Goal: Task Accomplishment & Management: Use online tool/utility

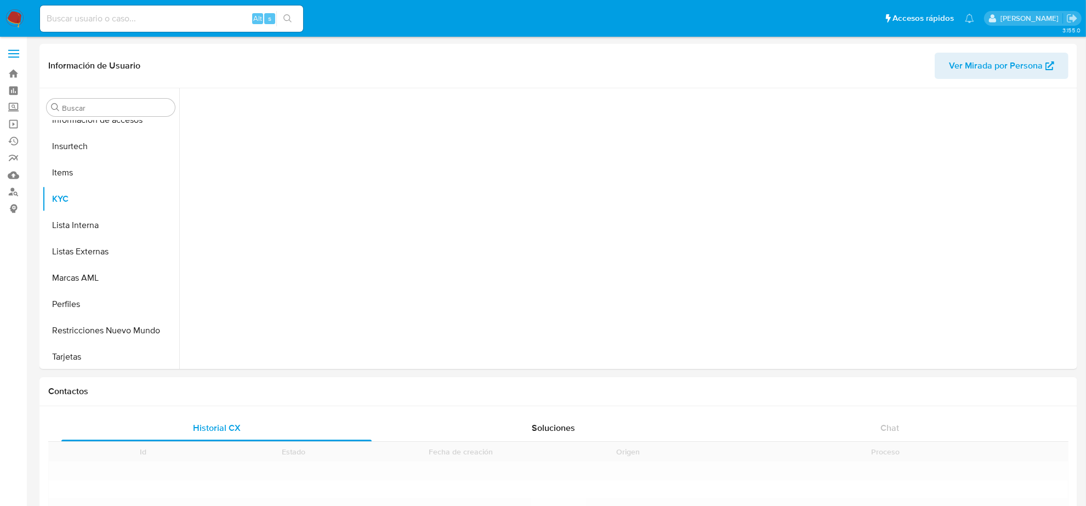
scroll to position [462, 0]
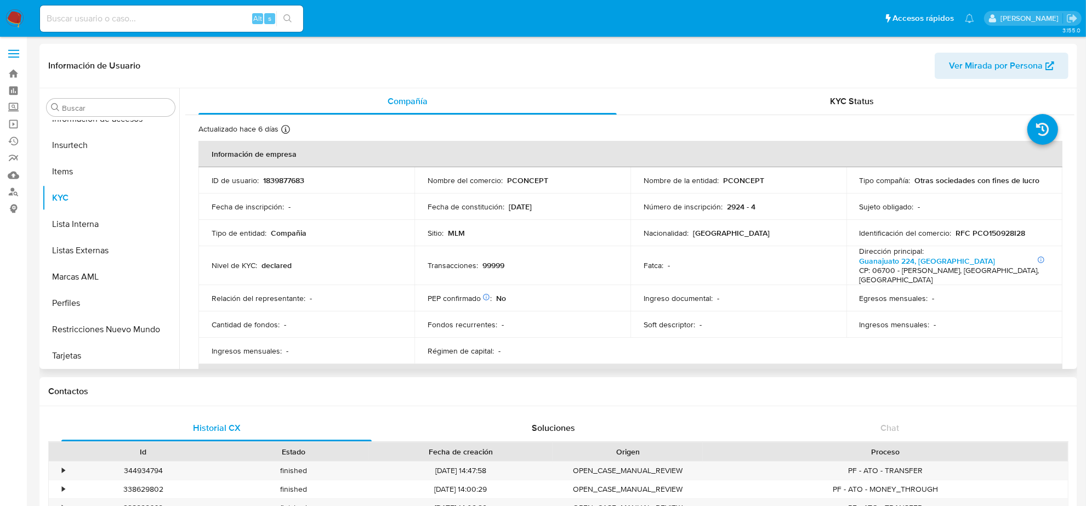
select select "10"
click at [17, 12] on img at bounding box center [14, 18] width 19 height 19
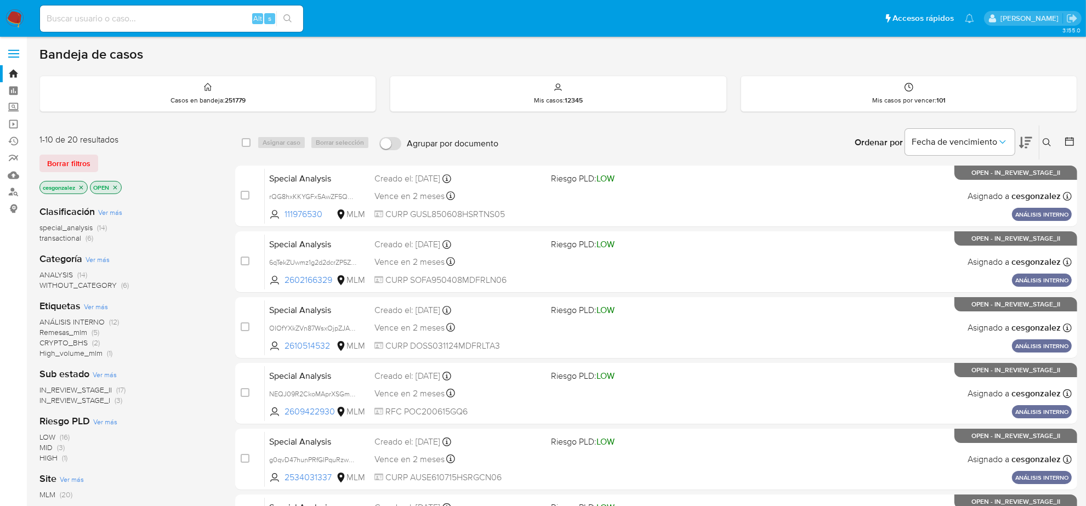
click at [49, 173] on div "1-10 de 20 resultados Borrar filtros cesgonzalez OPEN" at bounding box center [126, 165] width 175 height 63
click at [49, 165] on span "Borrar filtros" at bounding box center [68, 163] width 43 height 15
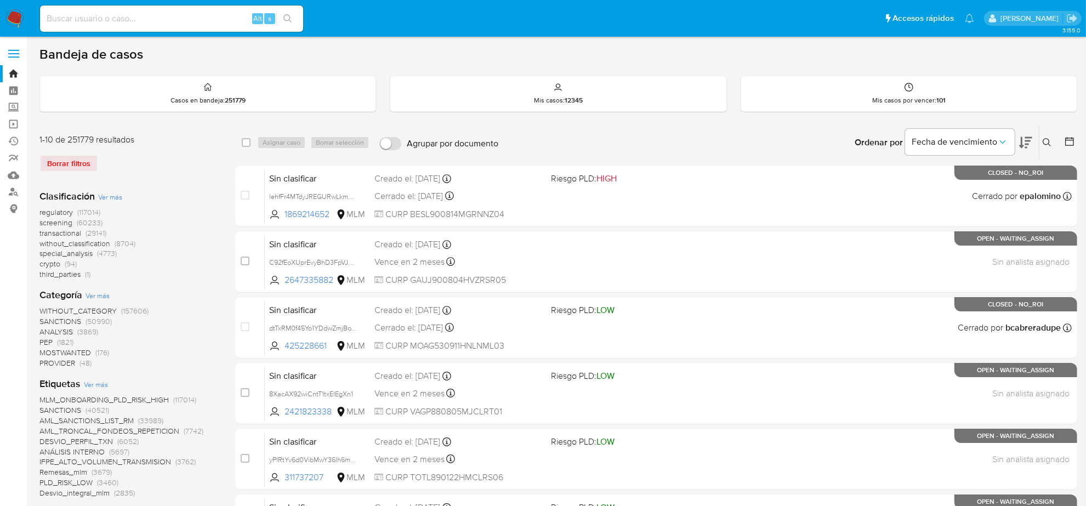
click at [1064, 141] on icon at bounding box center [1069, 141] width 11 height 11
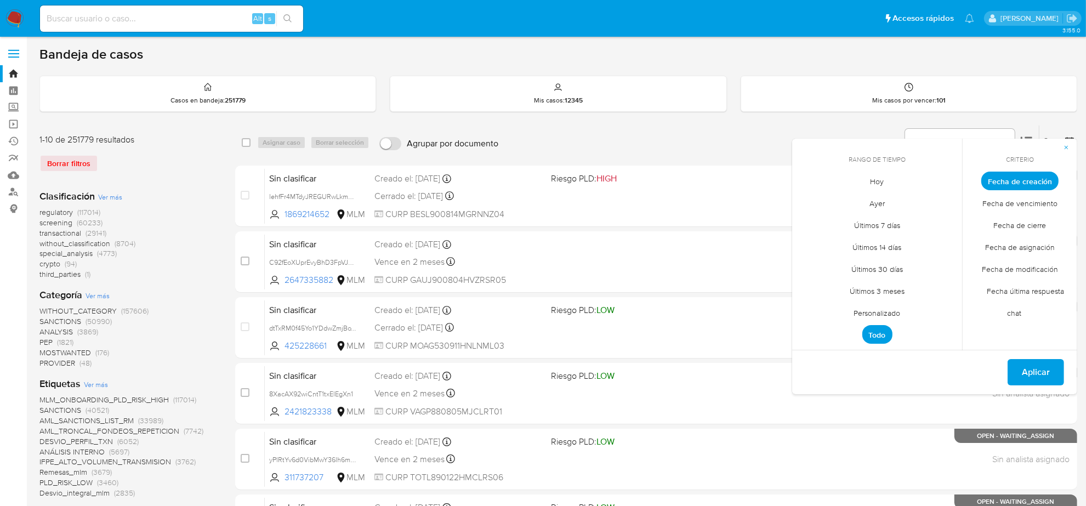
click at [870, 311] on span "Personalizado" at bounding box center [878, 313] width 70 height 22
click at [809, 196] on icon "Mes anterior" at bounding box center [809, 201] width 13 height 13
click at [920, 263] on button "12" at bounding box center [922, 264] width 18 height 18
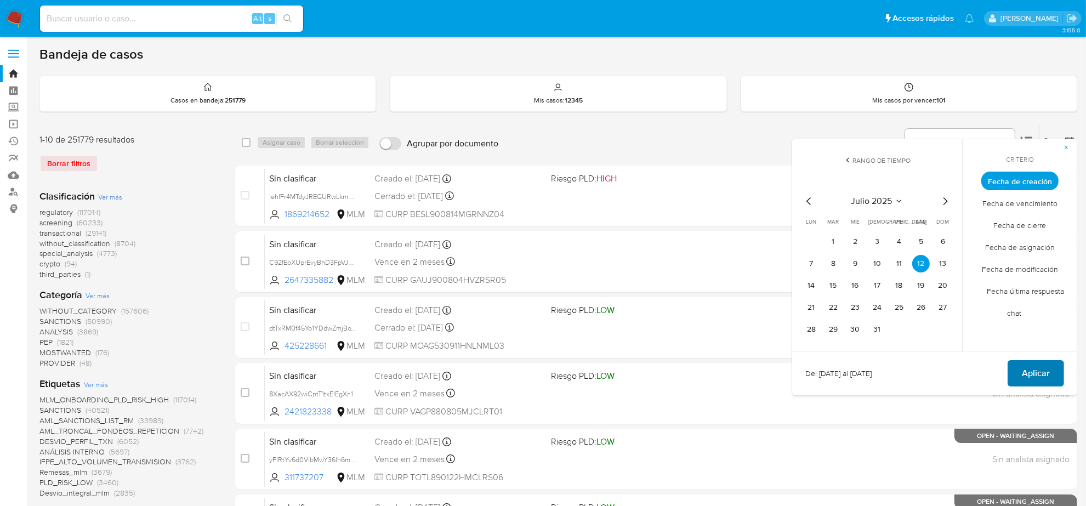
click at [1038, 374] on span "Aplicar" at bounding box center [1036, 373] width 28 height 24
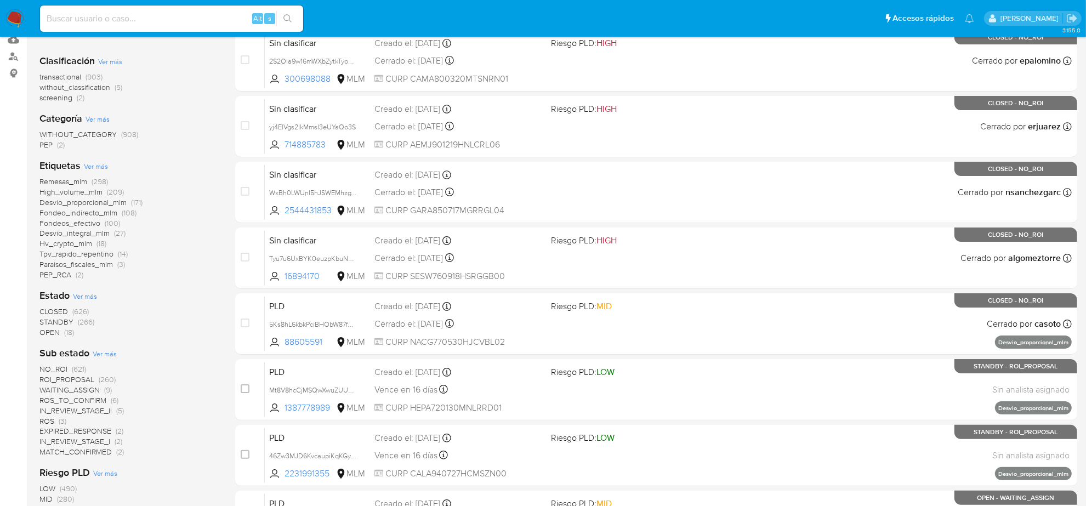
scroll to position [137, 0]
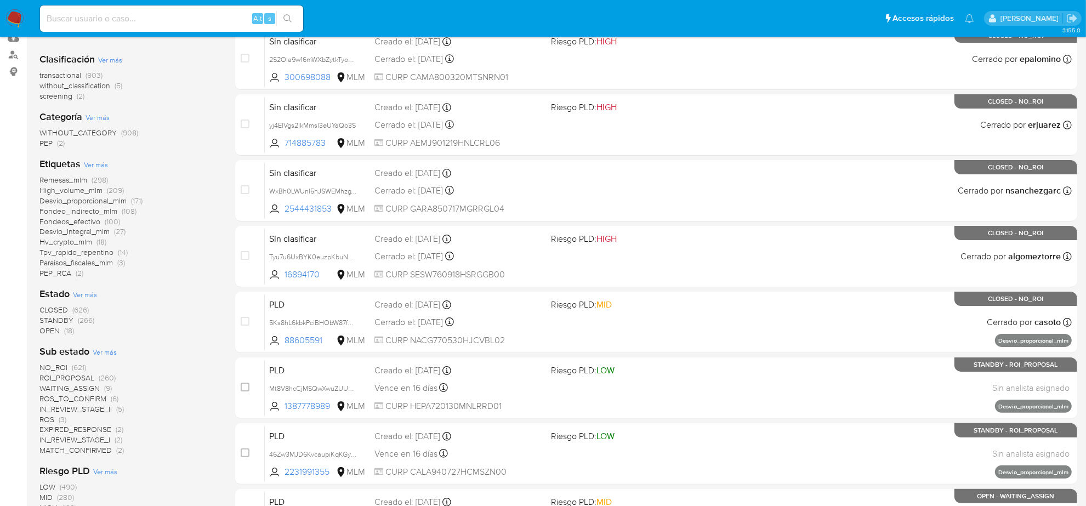
click at [89, 386] on span "WAITING_ASSIGN" at bounding box center [69, 388] width 60 height 11
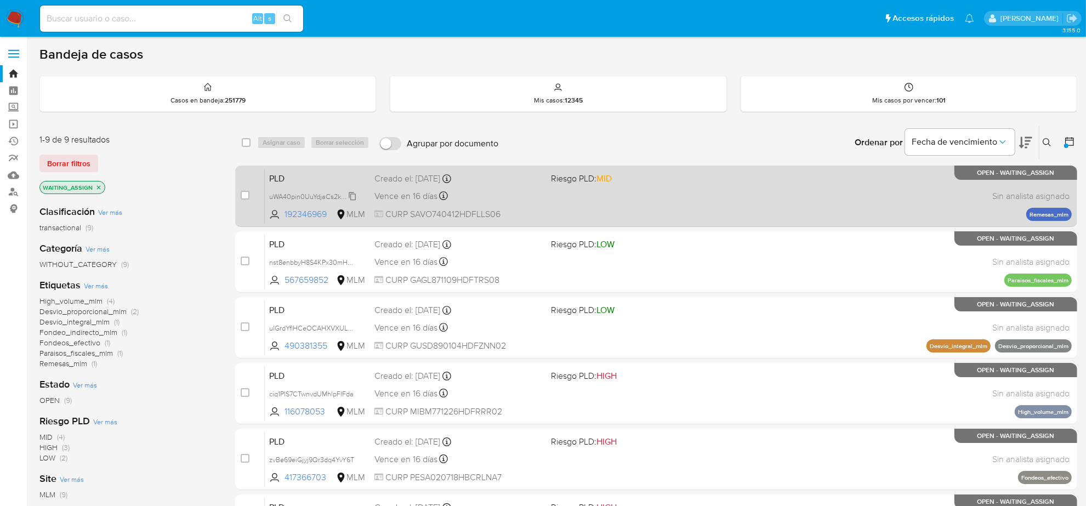
click at [354, 195] on span "uWA40pin0UuYdjaCs2ktLAgJ" at bounding box center [313, 196] width 89 height 12
click at [423, 203] on div "Vence en 16 días Vence el 10/09/2025 02:13:13" at bounding box center [459, 196] width 168 height 15
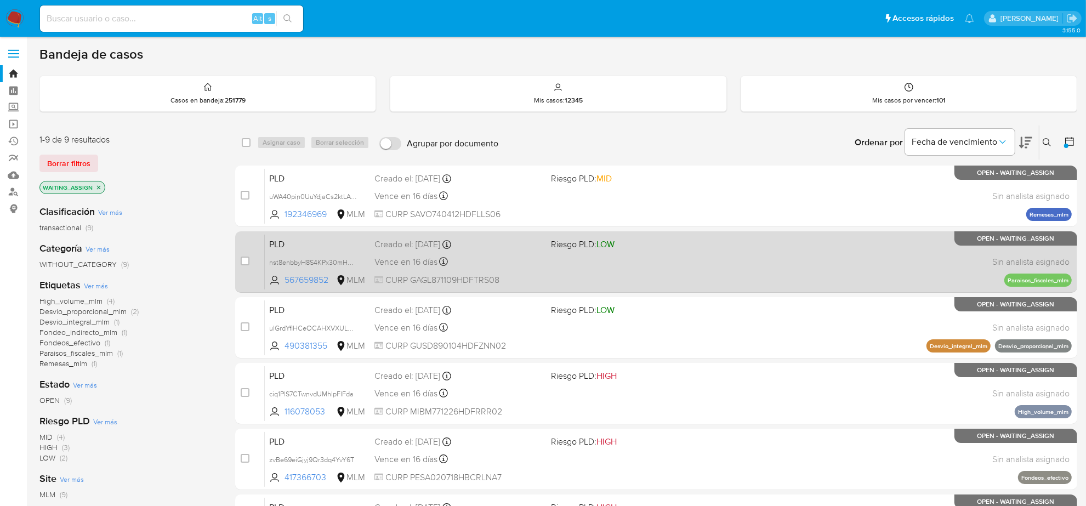
click at [485, 278] on span "CURP GAGL871109HDFTRS08" at bounding box center [459, 280] width 168 height 12
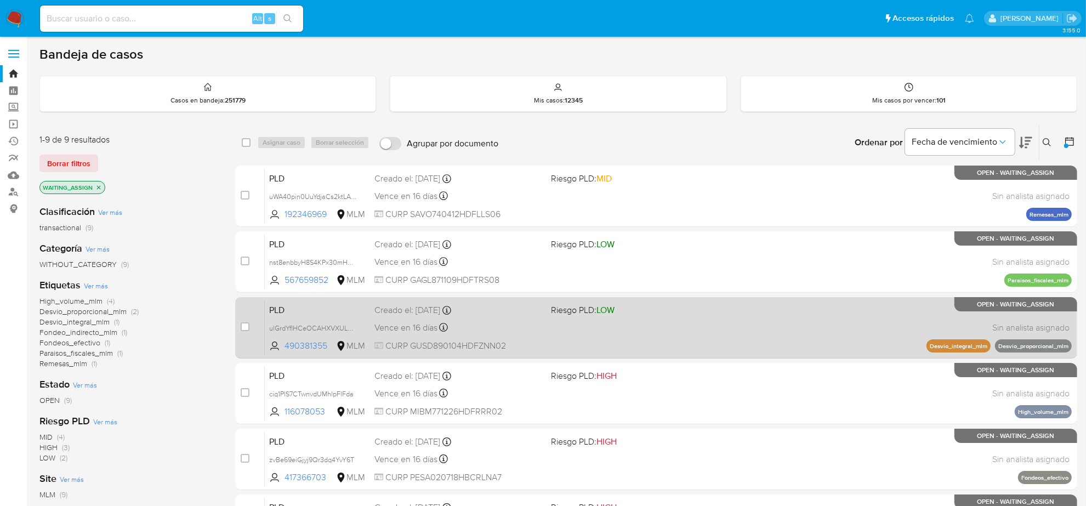
click at [496, 333] on div "Vence en 16 días Vence el 10/09/2025 02:07:18" at bounding box center [459, 327] width 168 height 15
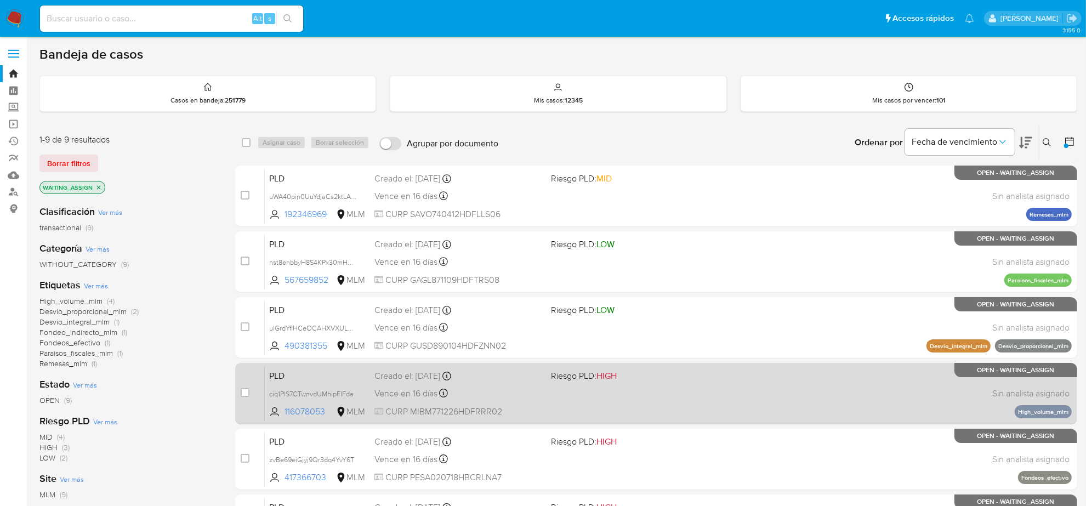
click at [534, 406] on span "CURP MIBM771226HDFRRR02" at bounding box center [459, 412] width 168 height 12
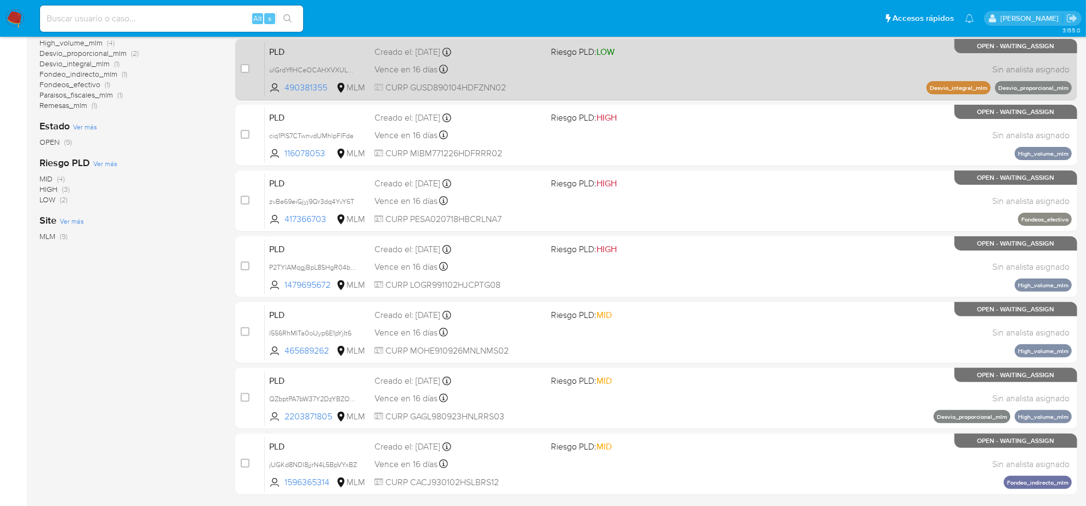
scroll to position [274, 0]
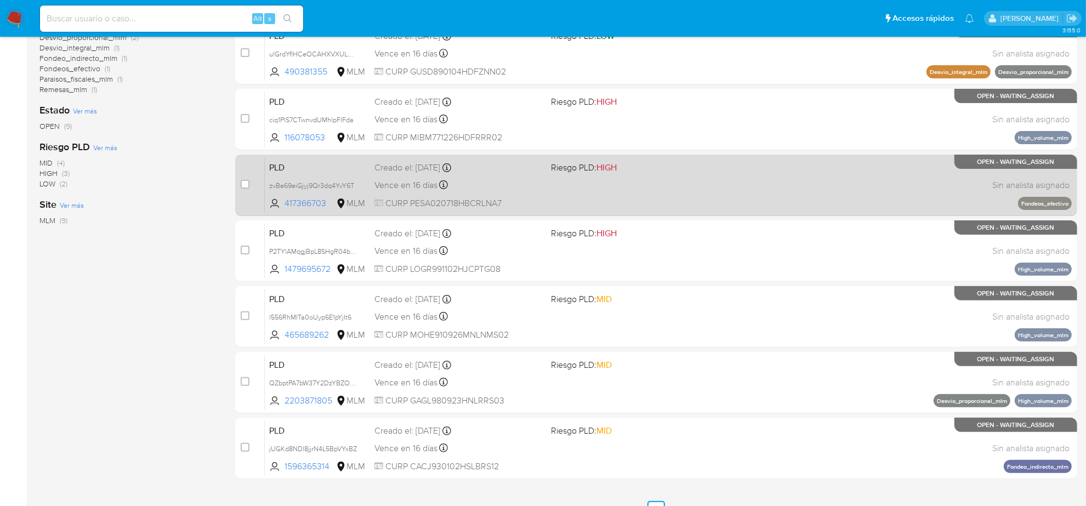
click at [471, 184] on div "Vence en 16 días Vence el 10/09/2025 02:05:54" at bounding box center [459, 185] width 168 height 15
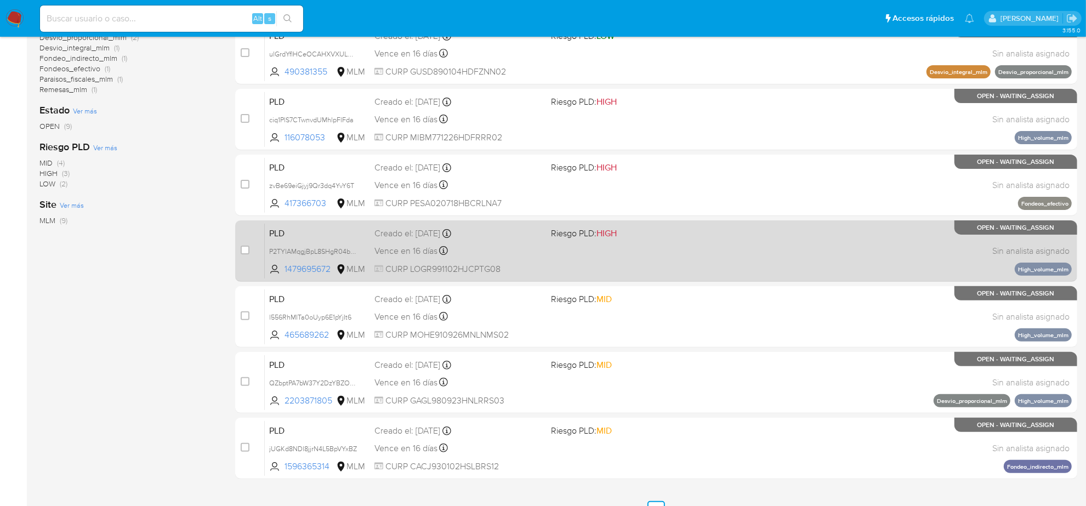
click at [465, 251] on div "Vence en 16 días Vence el 10/09/2025 02:05:07" at bounding box center [459, 251] width 168 height 15
click at [242, 248] on input "checkbox" at bounding box center [245, 250] width 9 height 9
checkbox input "true"
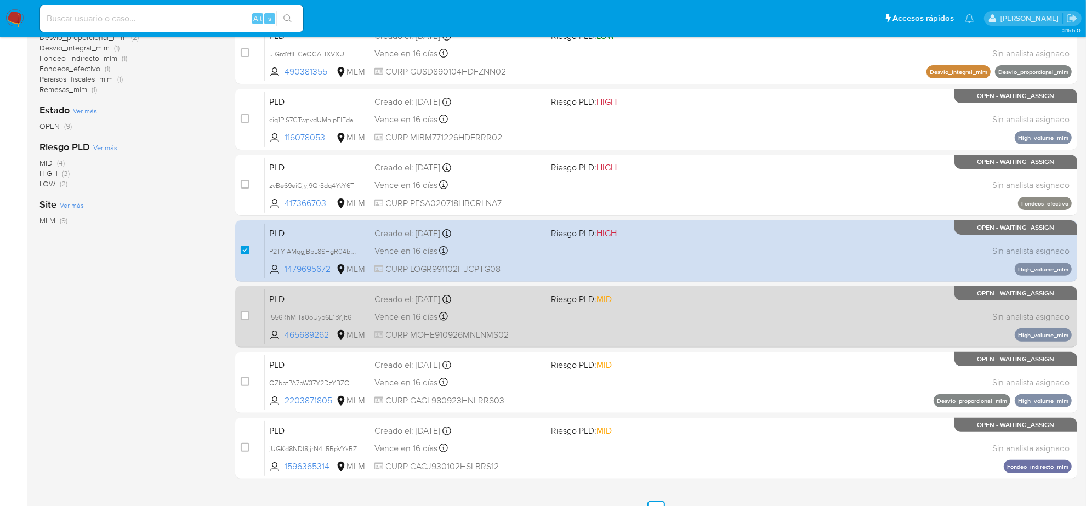
click at [533, 330] on span "CURP MOHE910926MNLNMS02" at bounding box center [459, 335] width 168 height 12
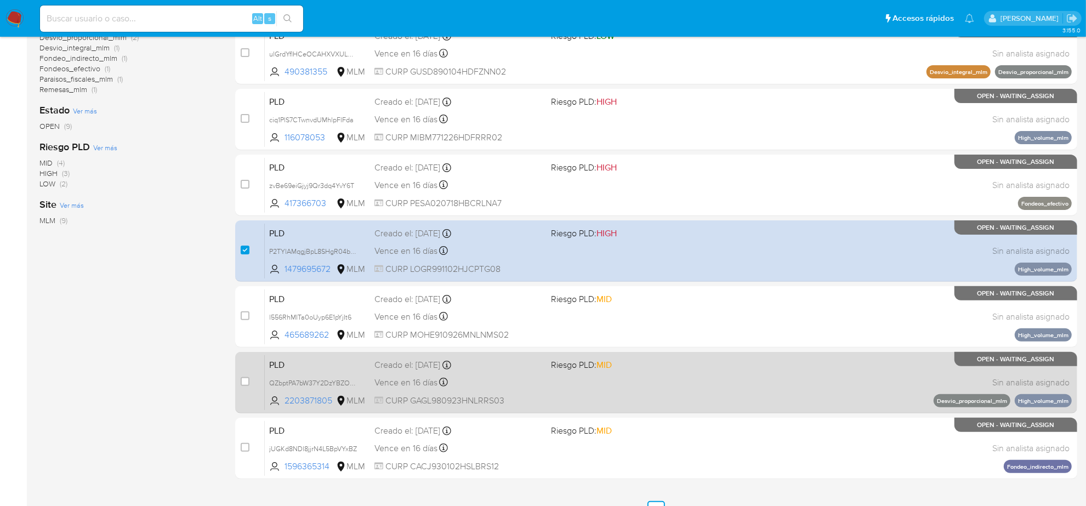
click at [489, 384] on div "Vence en 16 días Vence el 10/09/2025 02:03:58" at bounding box center [459, 382] width 168 height 15
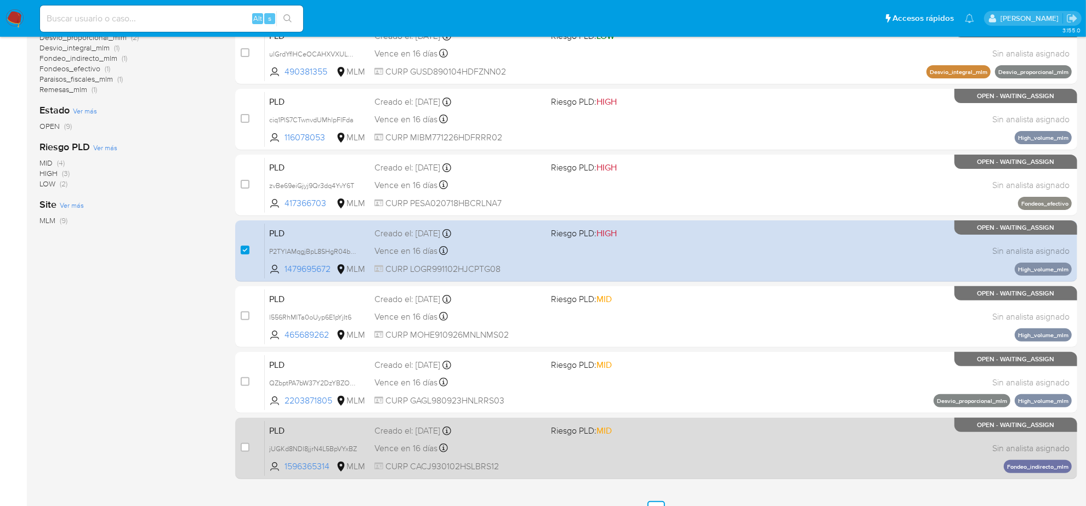
click at [536, 456] on div "PLD jUGKd8NDl8jjrN4L5BpVYxBZ 1596365314 MLM Riesgo PLD: MID Creado el: 12/07/20…" at bounding box center [668, 448] width 807 height 55
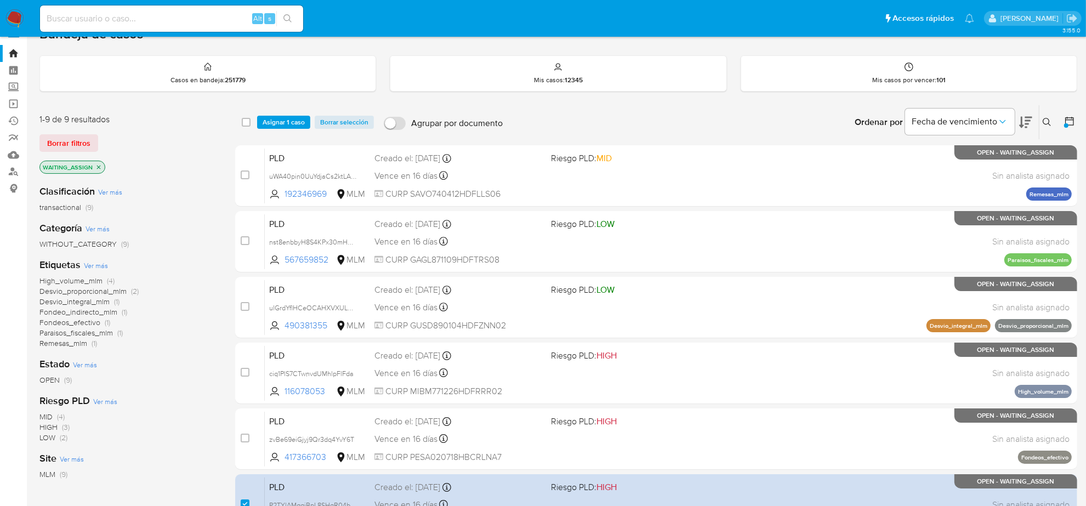
scroll to position [0, 0]
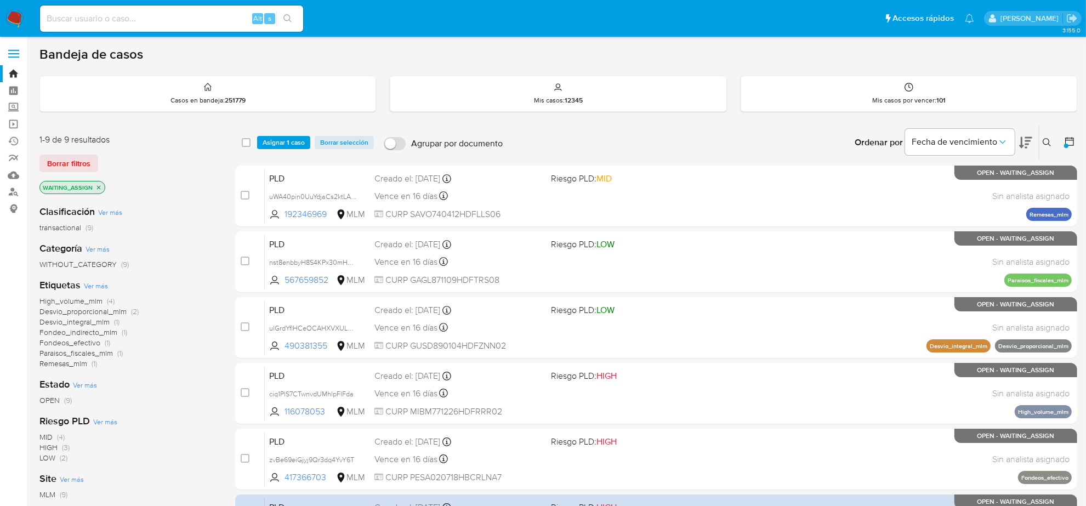
click at [656, 146] on div "Ordenar por Fecha de vencimiento No es posible ordenar los resultados mientras …" at bounding box center [792, 143] width 569 height 34
click at [73, 157] on span "Borrar filtros" at bounding box center [68, 163] width 43 height 15
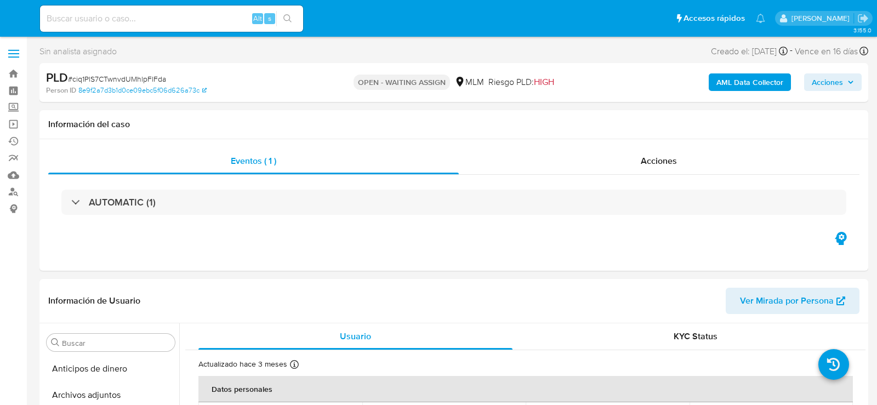
select select "10"
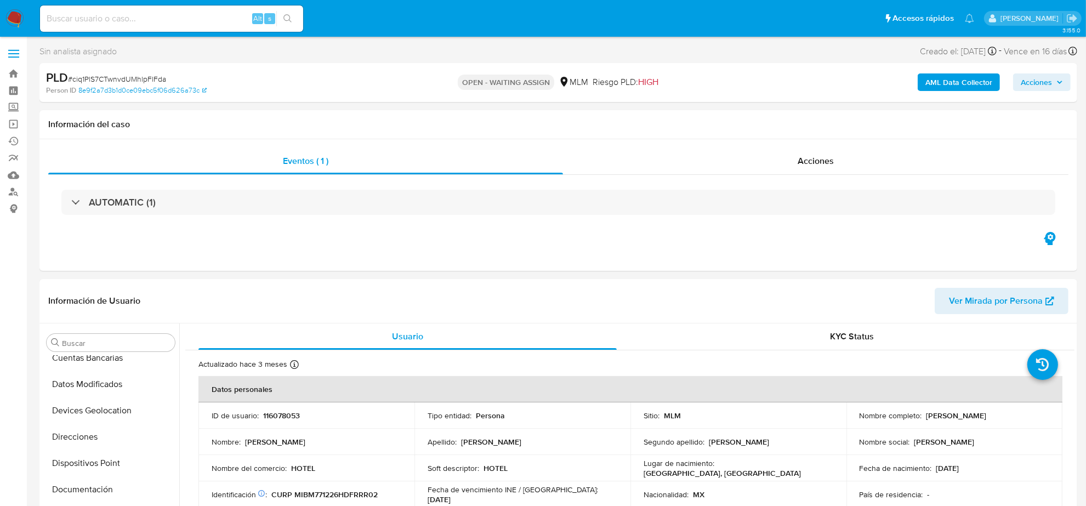
scroll to position [462, 0]
click at [292, 405] on p "116078053" at bounding box center [281, 416] width 37 height 10
copy p "116078053"
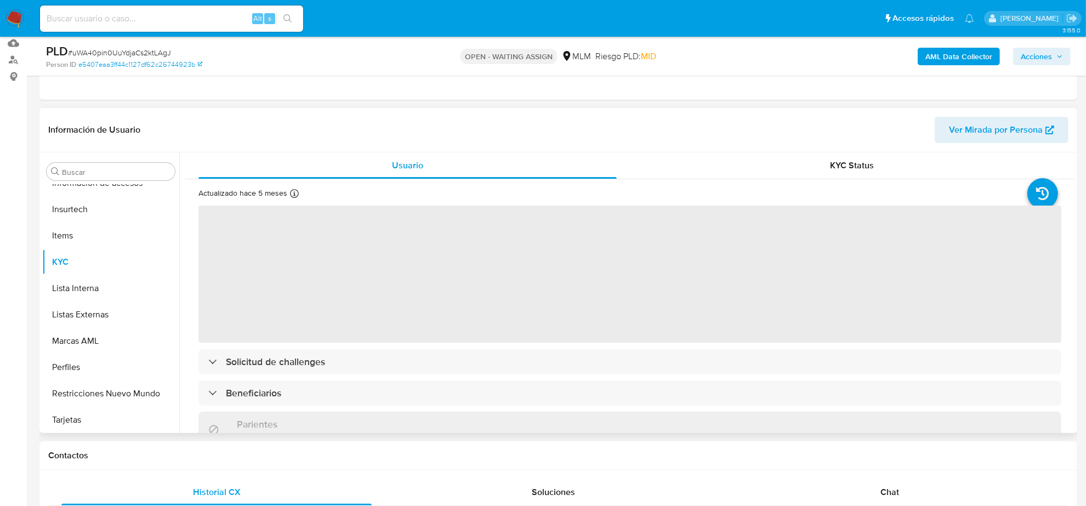
scroll to position [137, 0]
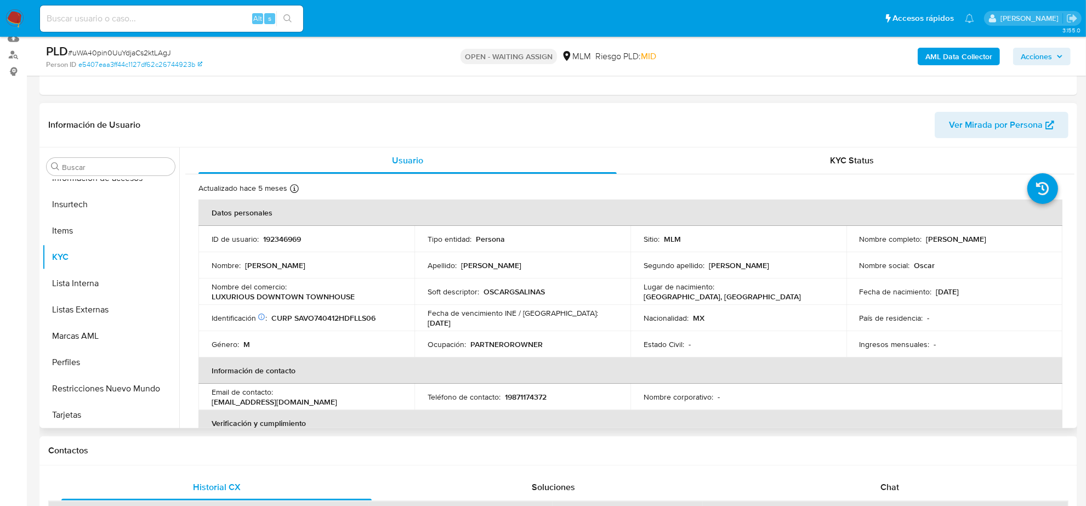
click at [283, 239] on p "192346969" at bounding box center [282, 239] width 38 height 10
select select "10"
click at [139, 54] on span "# uWA40pin0UuYdjaCs2ktLAgJ" at bounding box center [119, 52] width 103 height 11
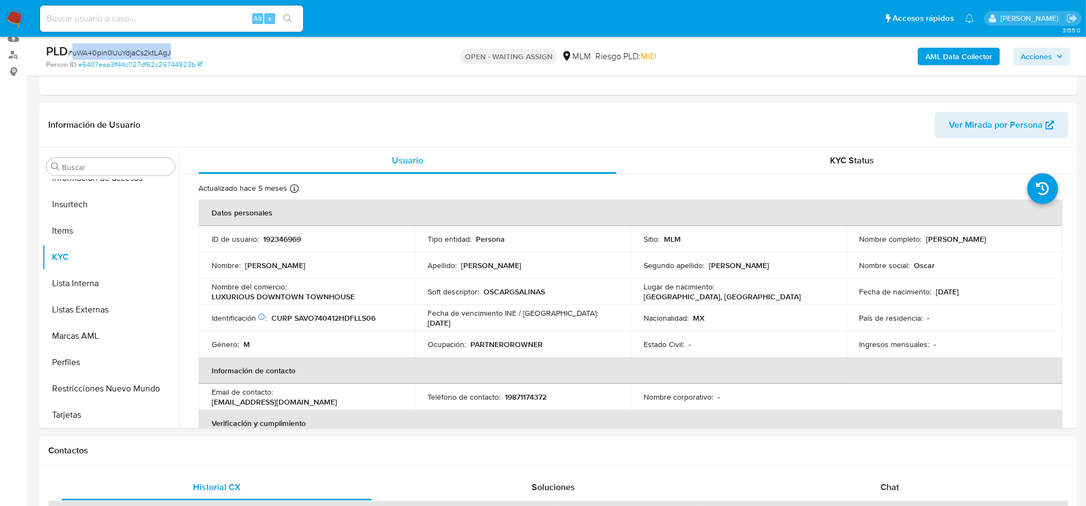
copy span "uWA40pin0UuYdjaCs2ktLAgJ"
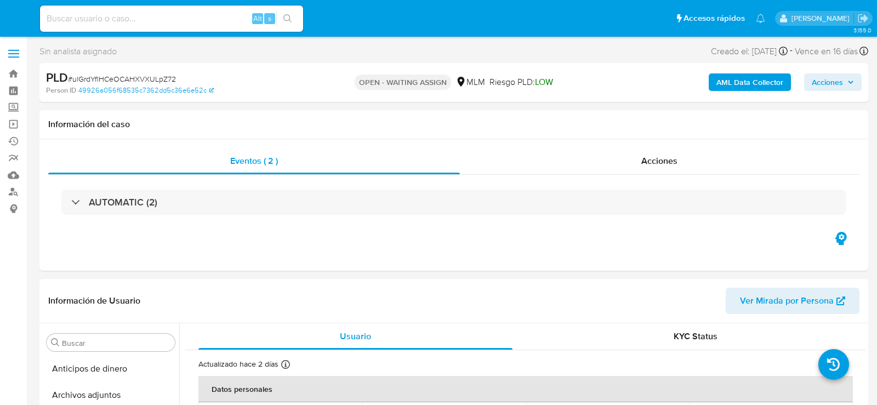
select select "10"
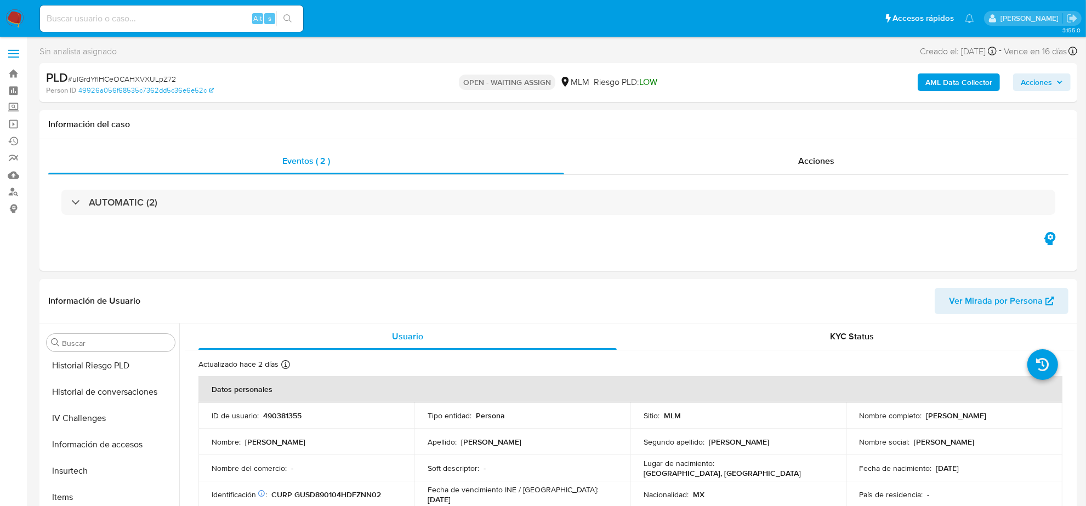
scroll to position [462, 0]
click at [284, 405] on p "490381355" at bounding box center [282, 416] width 38 height 10
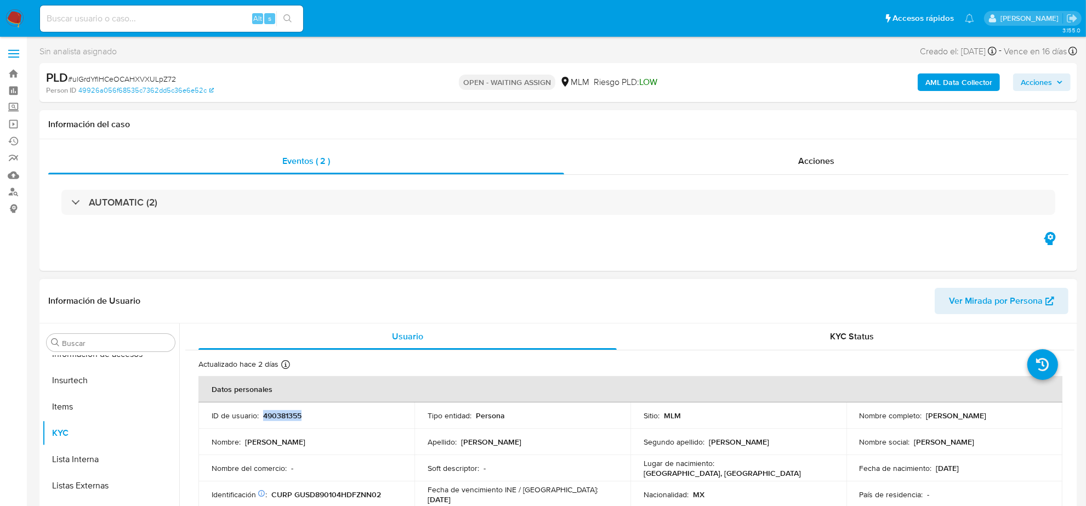
click at [284, 405] on p "490381355" at bounding box center [282, 416] width 38 height 10
copy p "490381355"
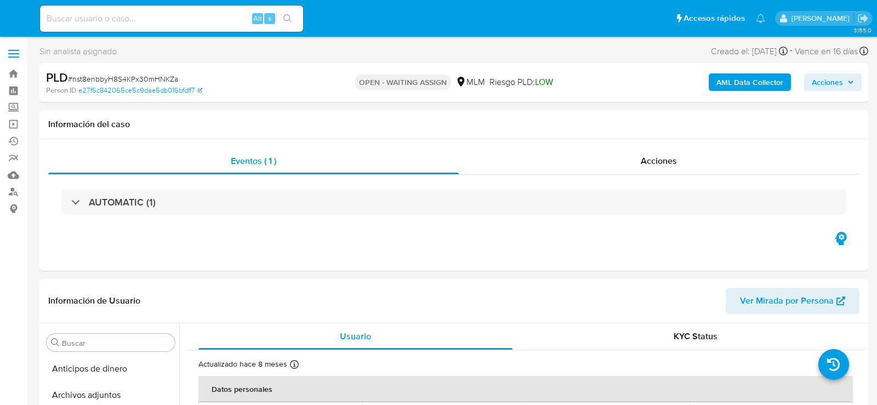
select select "10"
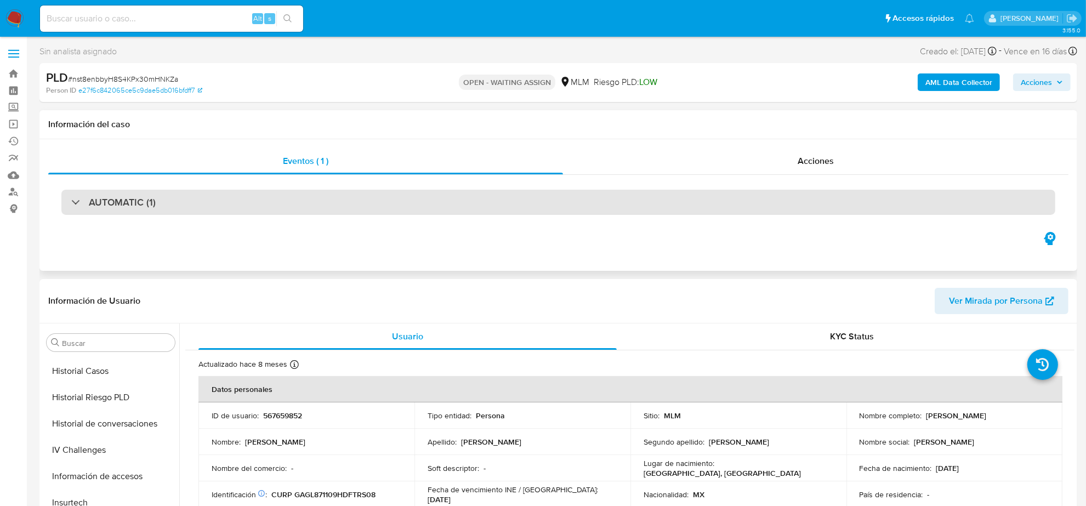
scroll to position [462, 0]
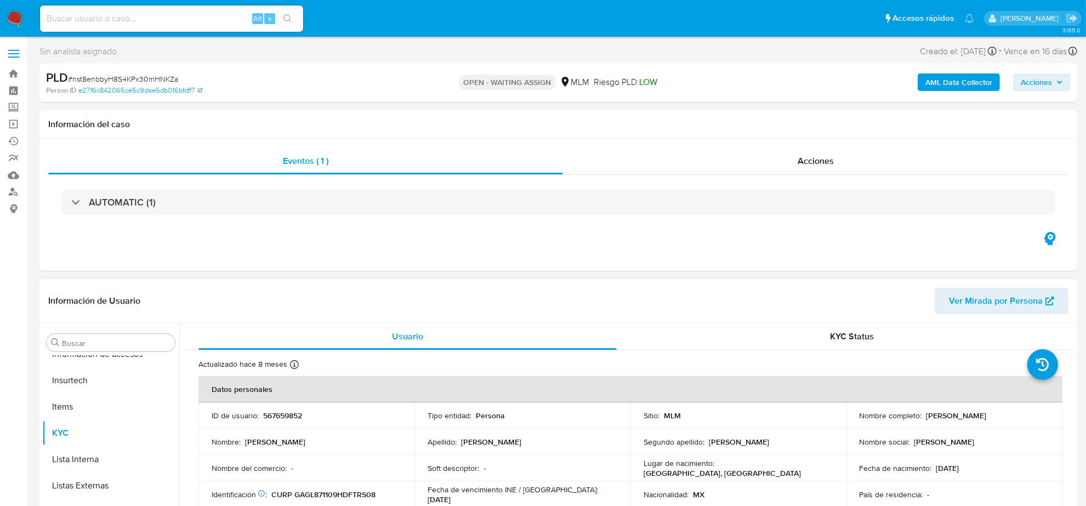
click at [286, 405] on p "567659852" at bounding box center [282, 416] width 39 height 10
copy p "567659852"
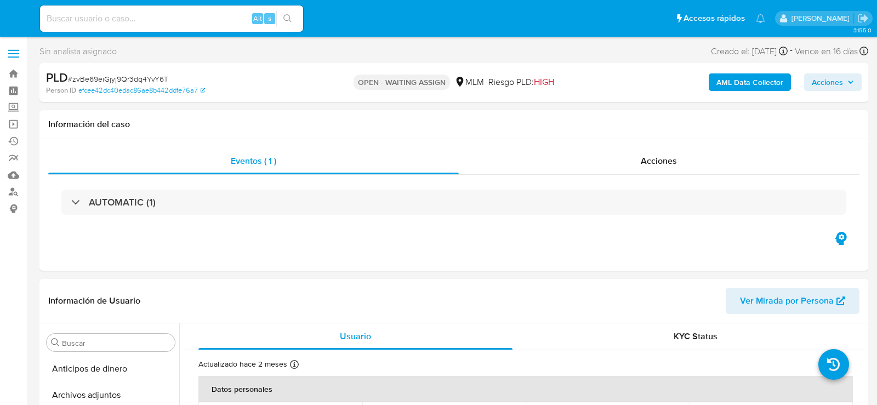
select select "10"
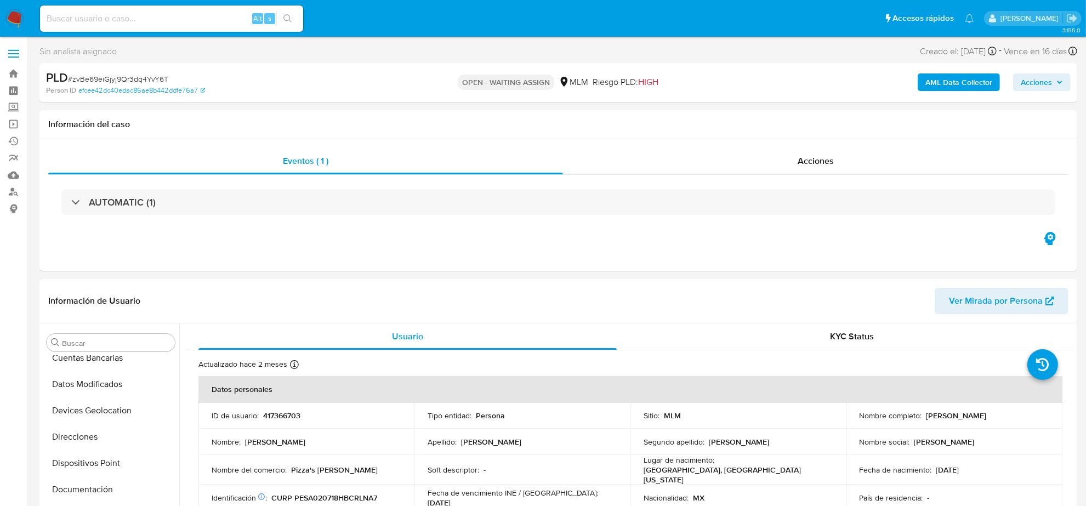
scroll to position [462, 0]
click at [292, 405] on p "417366703" at bounding box center [281, 416] width 37 height 10
copy p "417366703"
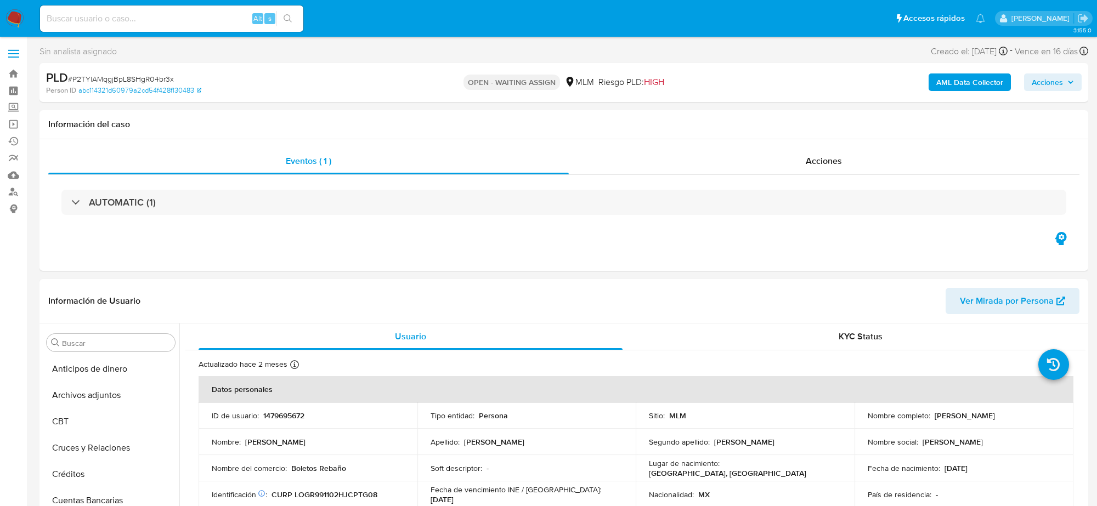
select select "10"
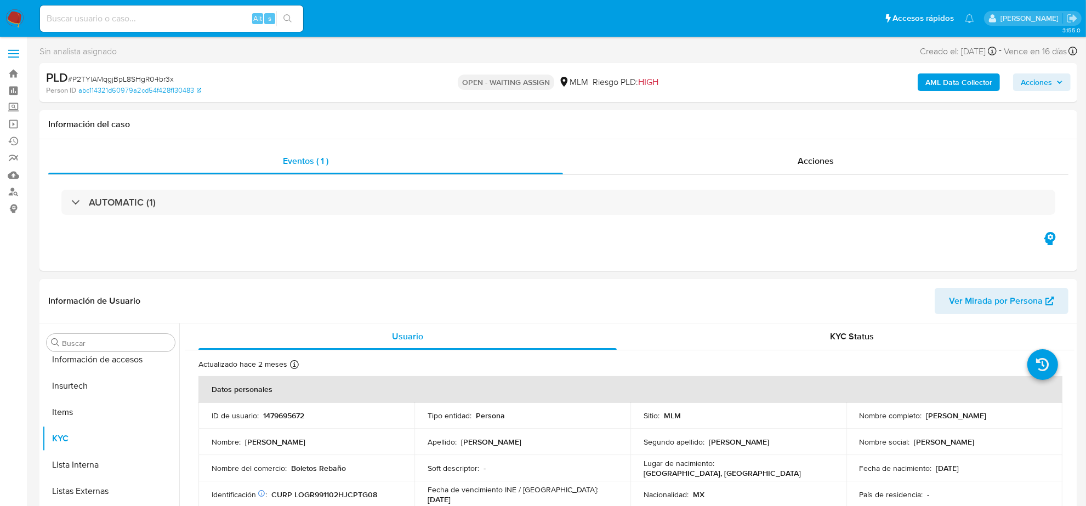
scroll to position [462, 0]
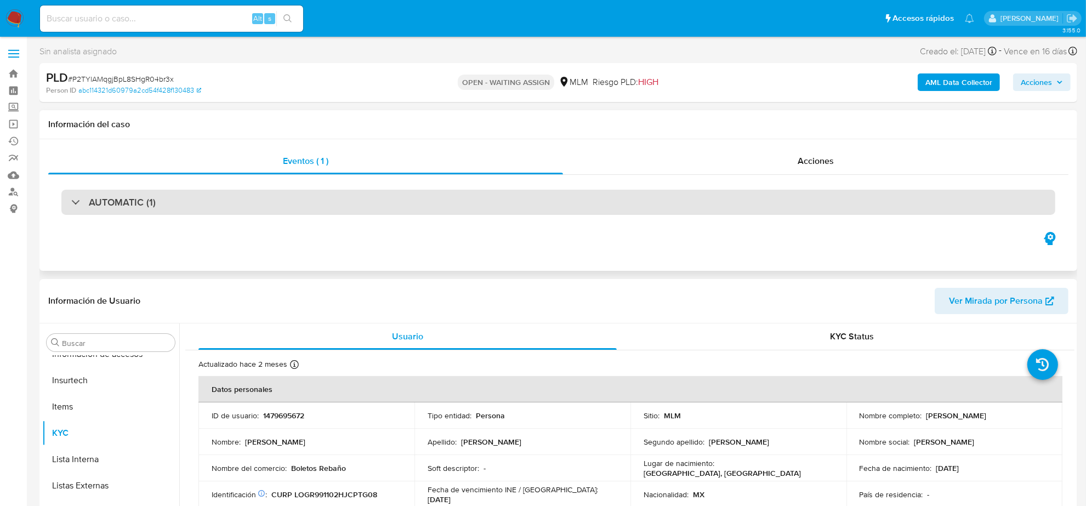
click at [118, 190] on div "AUTOMATIC (1)" at bounding box center [558, 202] width 994 height 25
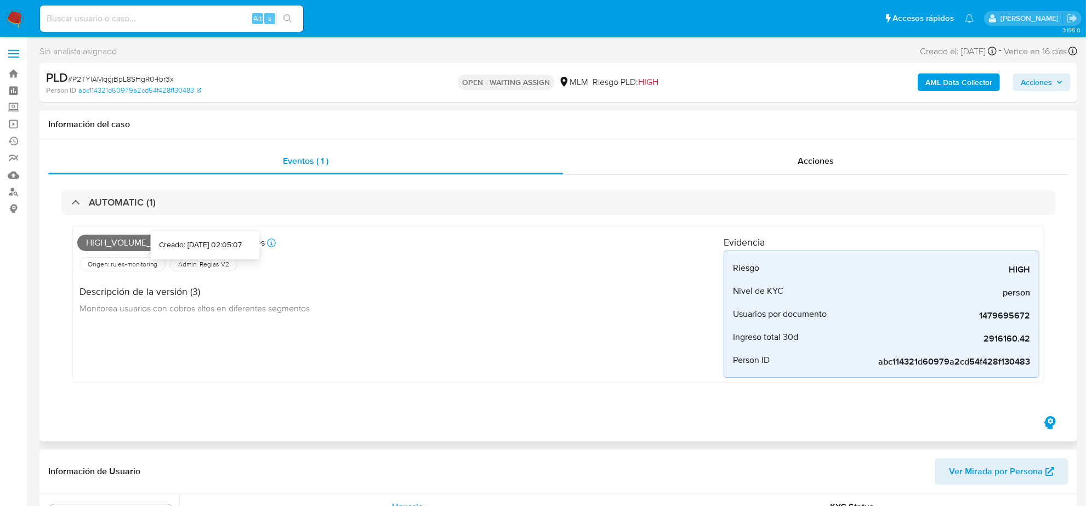
click at [273, 243] on icon at bounding box center [271, 243] width 9 height 9
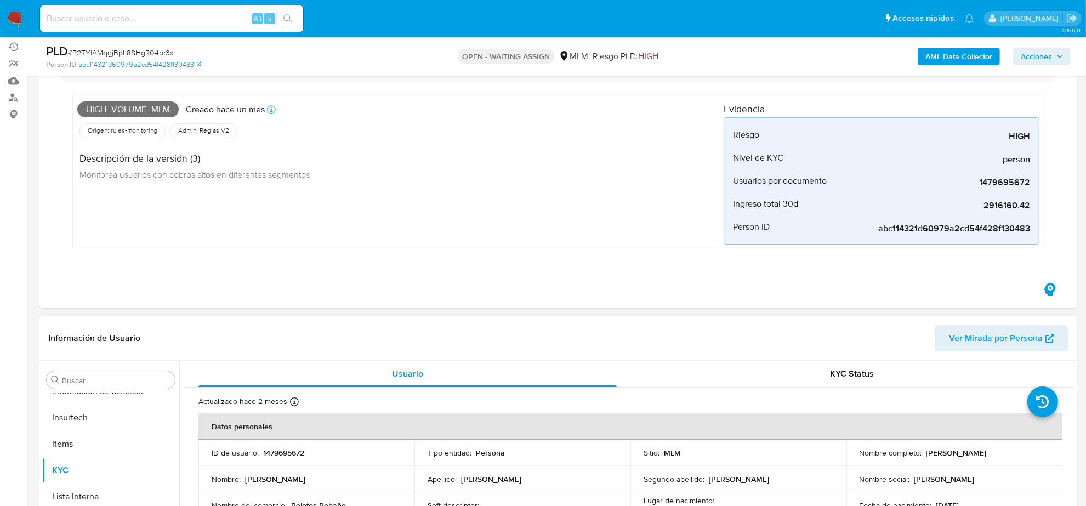
scroll to position [274, 0]
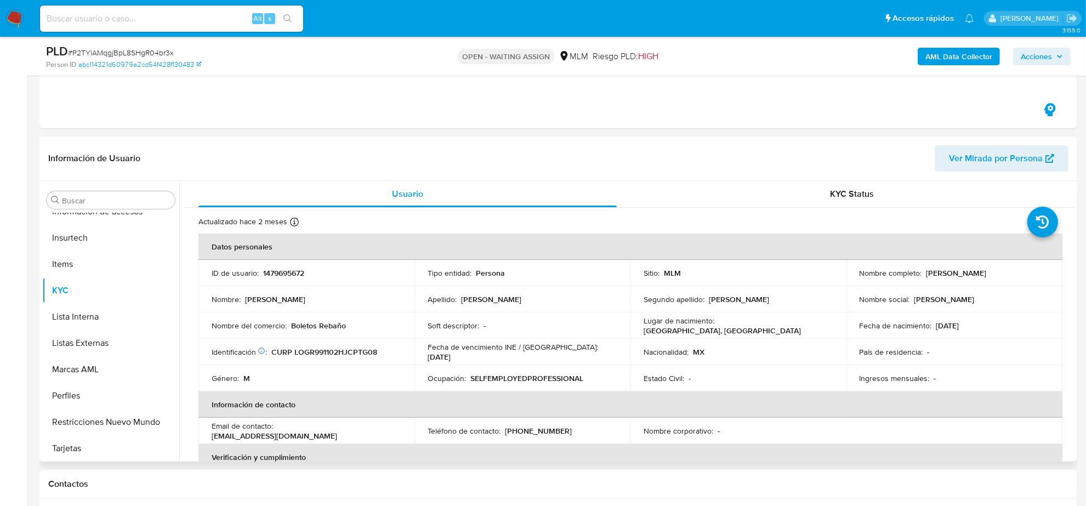
click at [297, 270] on p "1479695672" at bounding box center [283, 273] width 41 height 10
copy p "1479695672"
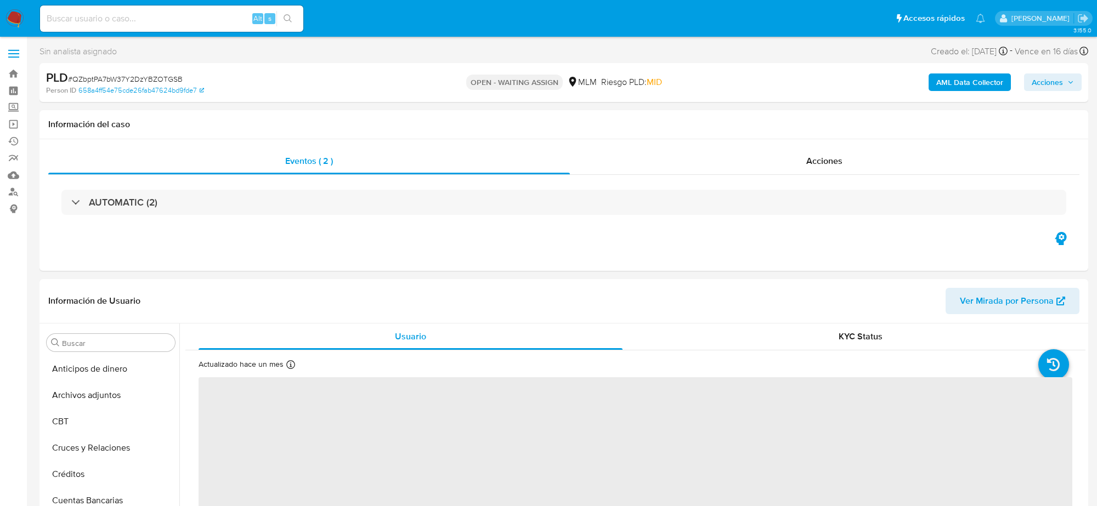
select select "10"
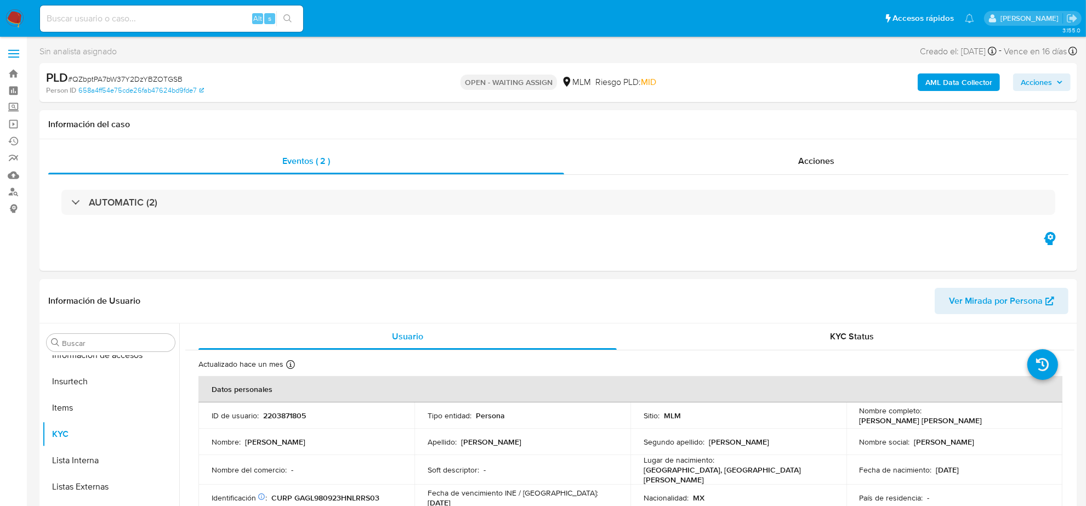
scroll to position [462, 0]
click at [291, 412] on p "2203871805" at bounding box center [284, 416] width 43 height 10
copy p "2203871805"
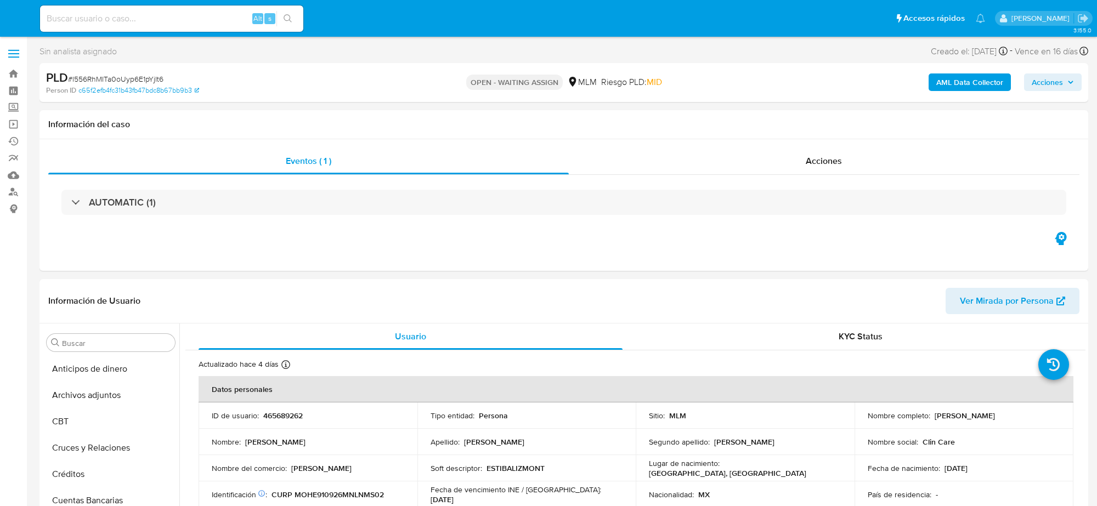
select select "10"
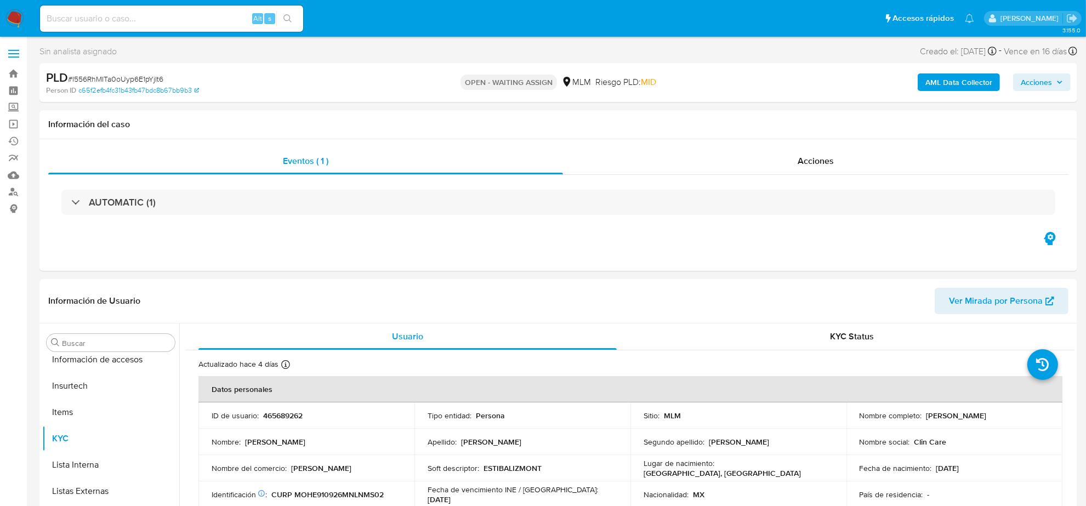
scroll to position [462, 0]
click at [274, 412] on p "465689262" at bounding box center [282, 416] width 39 height 10
click at [275, 412] on p "465689262" at bounding box center [282, 416] width 39 height 10
copy p "465689262"
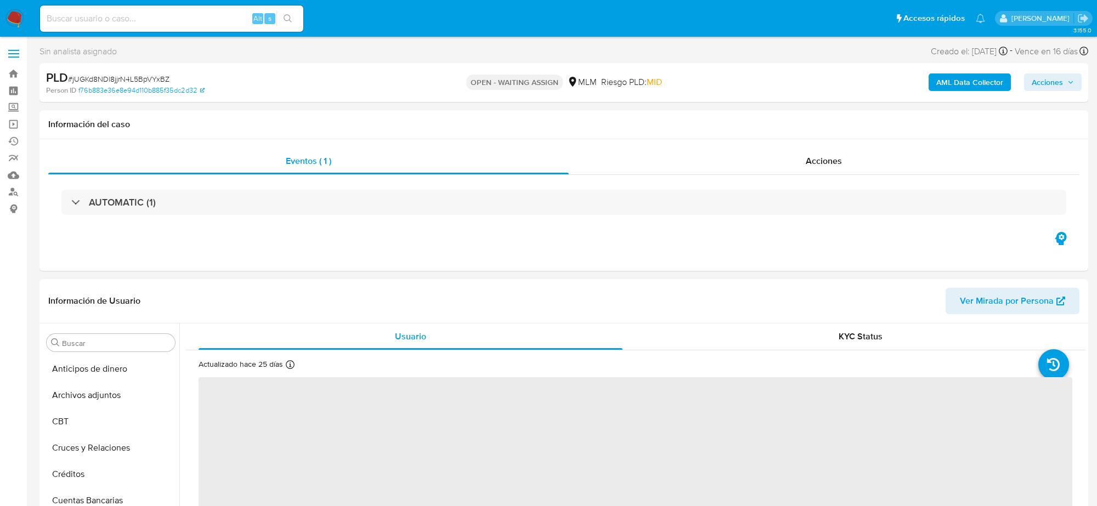
select select "10"
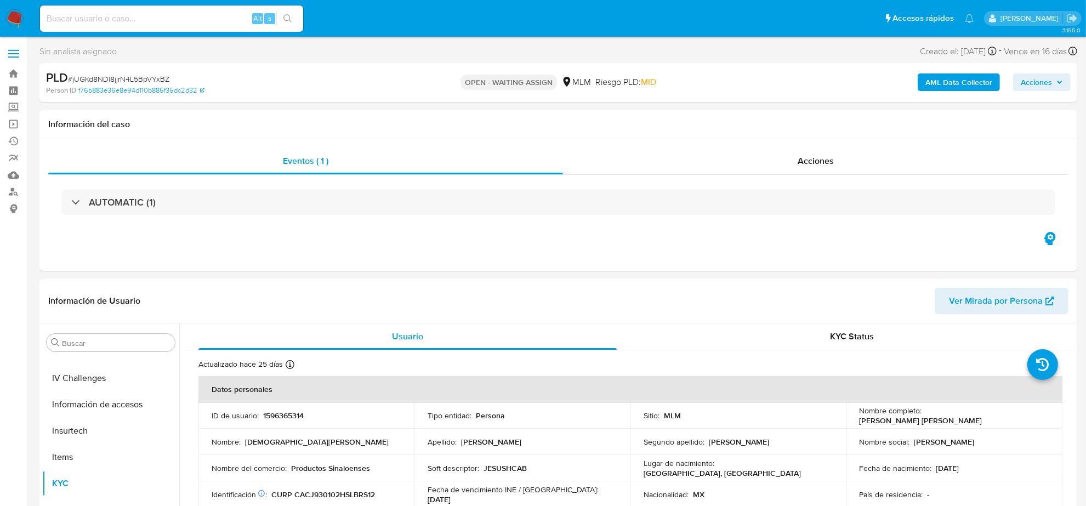
scroll to position [462, 0]
click at [823, 157] on span "Acciones" at bounding box center [816, 161] width 36 height 13
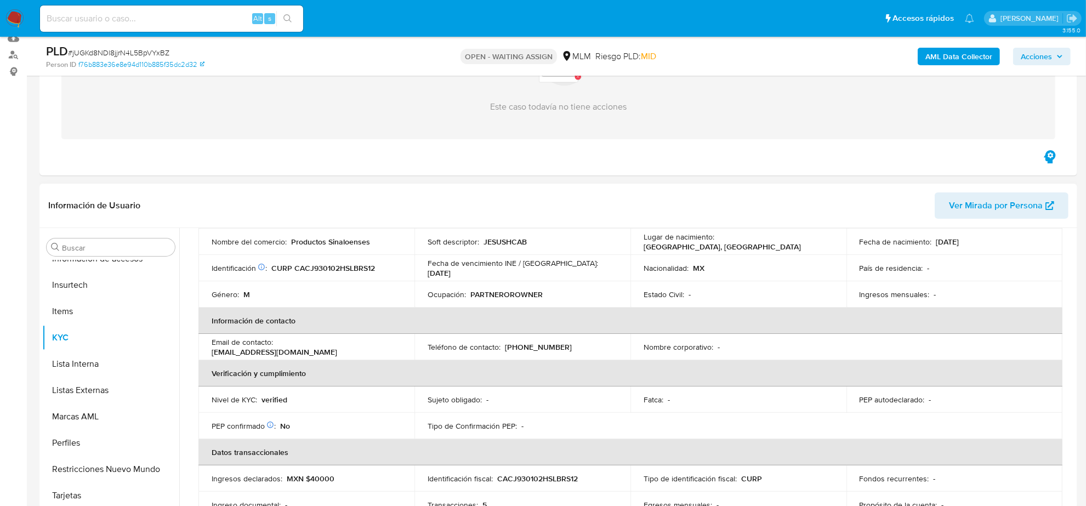
scroll to position [69, 0]
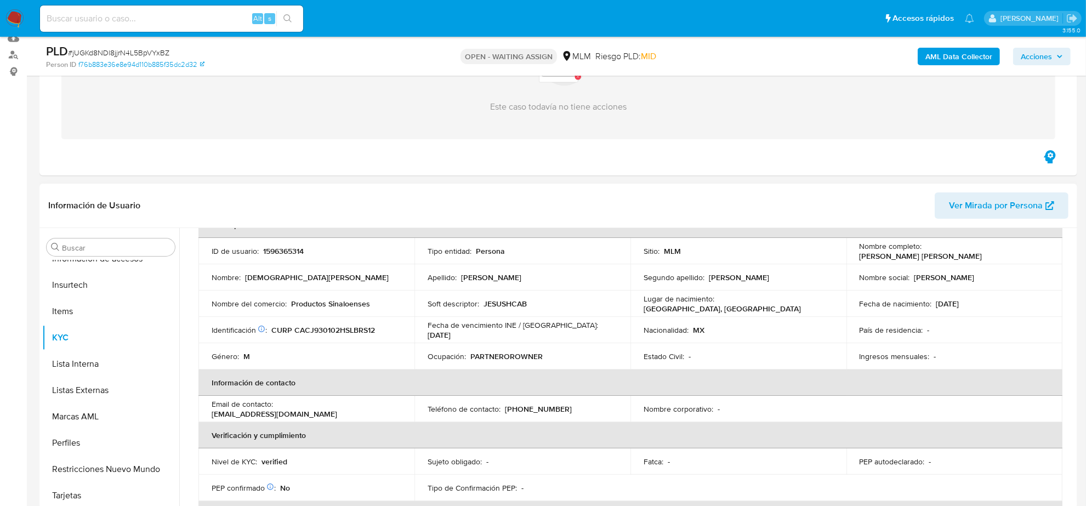
click at [300, 248] on p "1596365314" at bounding box center [283, 251] width 41 height 10
copy p "1596365314"
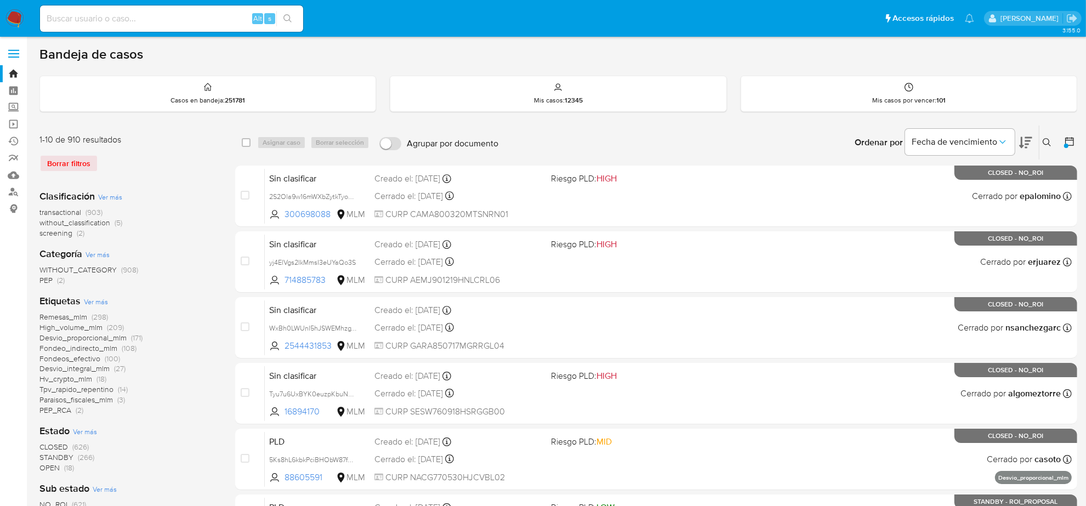
click at [203, 177] on div "1-10 de 910 resultados Borrar filtros" at bounding box center [126, 157] width 175 height 47
click at [1063, 140] on div at bounding box center [1068, 143] width 20 height 34
click at [1061, 140] on div at bounding box center [1068, 143] width 20 height 34
click at [1066, 140] on icon at bounding box center [1070, 141] width 9 height 9
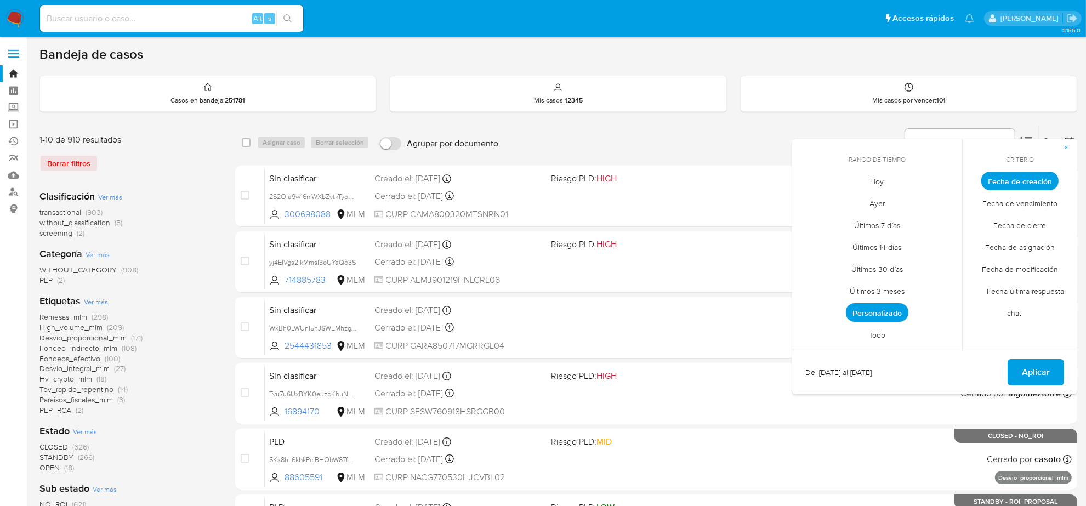
click at [886, 314] on span "Personalizado" at bounding box center [877, 312] width 63 height 19
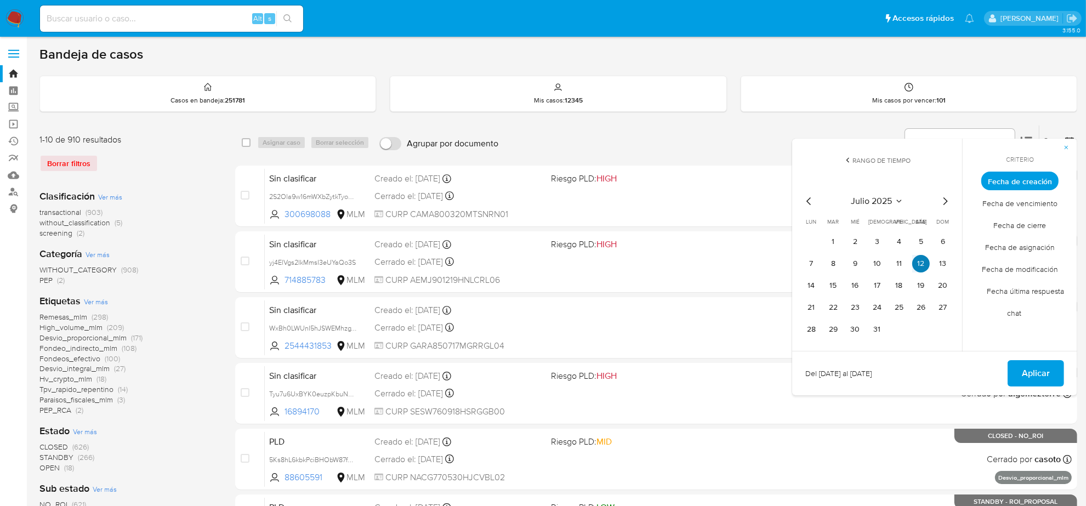
click at [923, 264] on button "12" at bounding box center [922, 264] width 18 height 18
click at [1039, 377] on span "Aplicar" at bounding box center [1036, 373] width 28 height 24
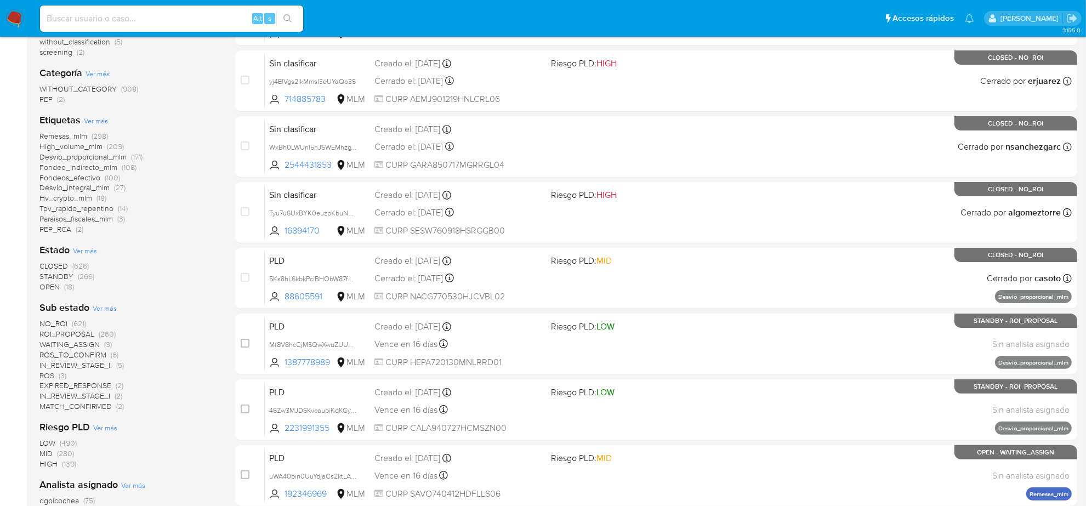
scroll to position [206, 0]
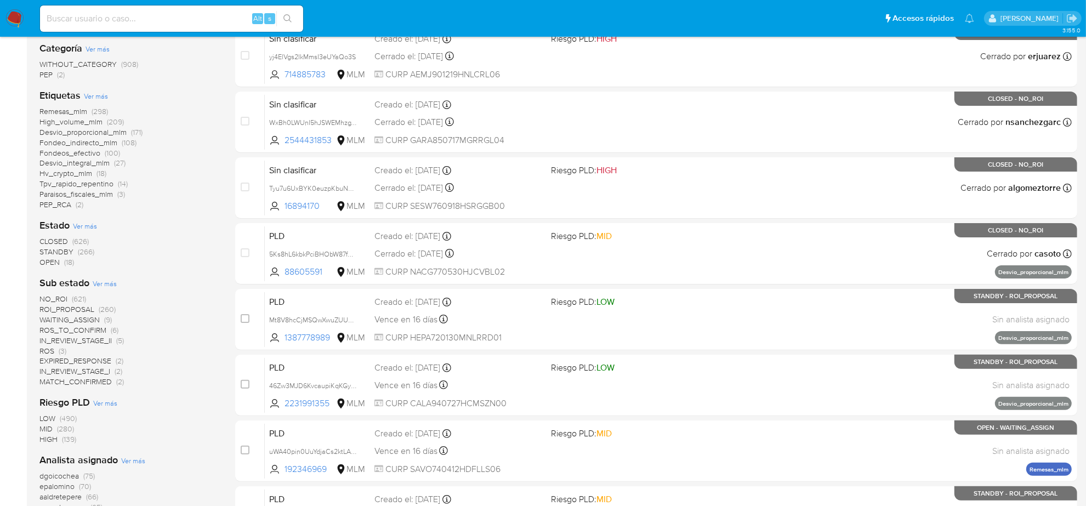
click at [52, 259] on span "OPEN" at bounding box center [49, 262] width 20 height 11
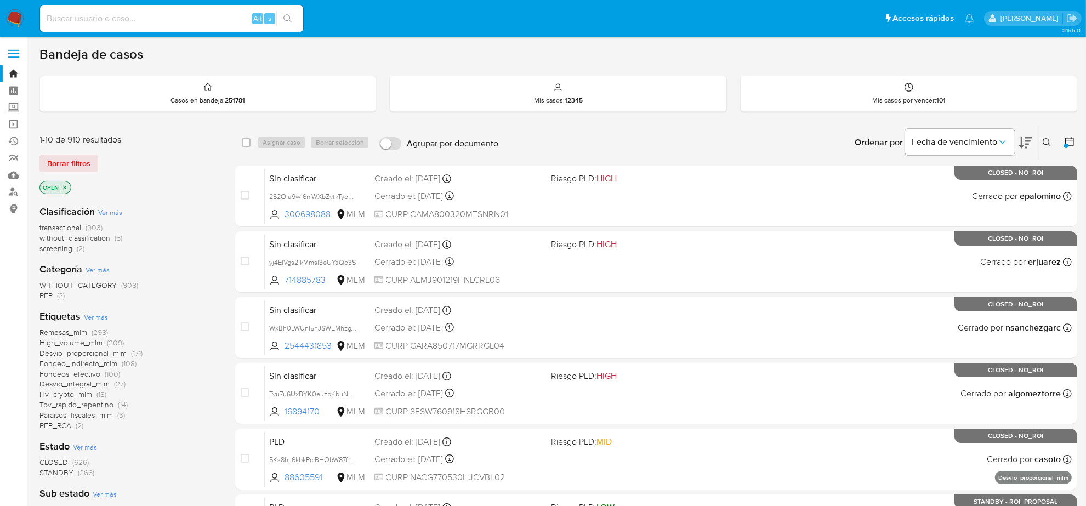
click at [71, 228] on span "transactional" at bounding box center [60, 227] width 42 height 11
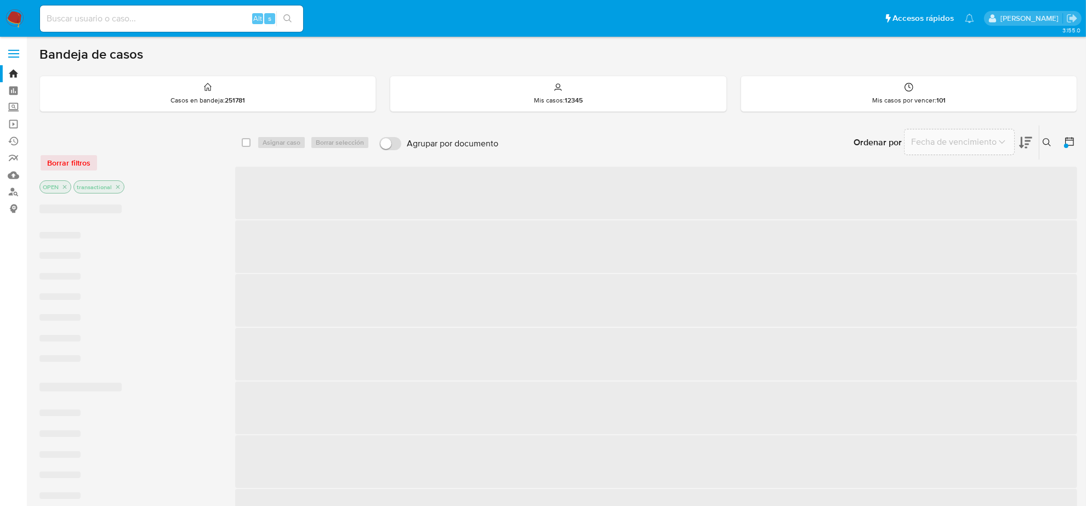
scroll to position [69, 0]
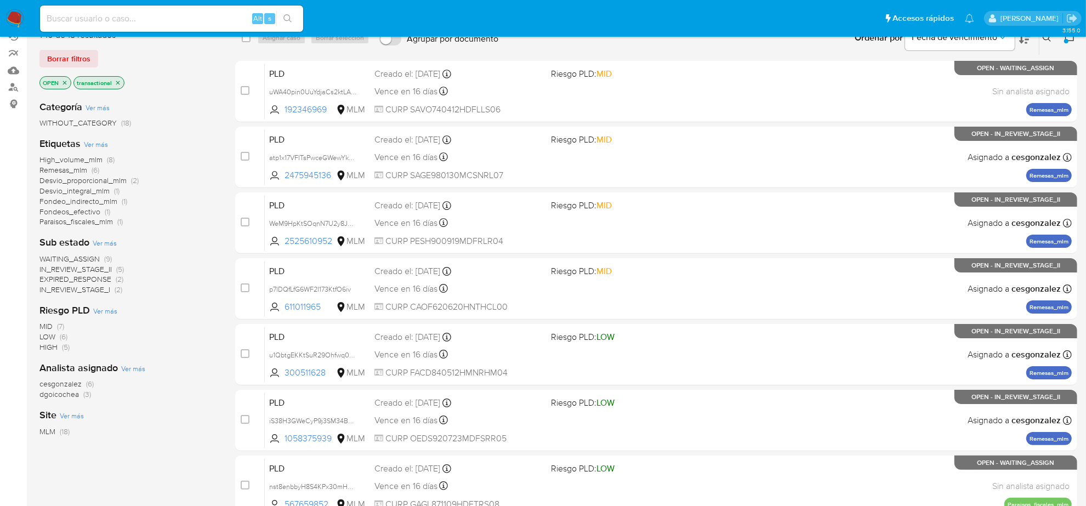
scroll to position [137, 0]
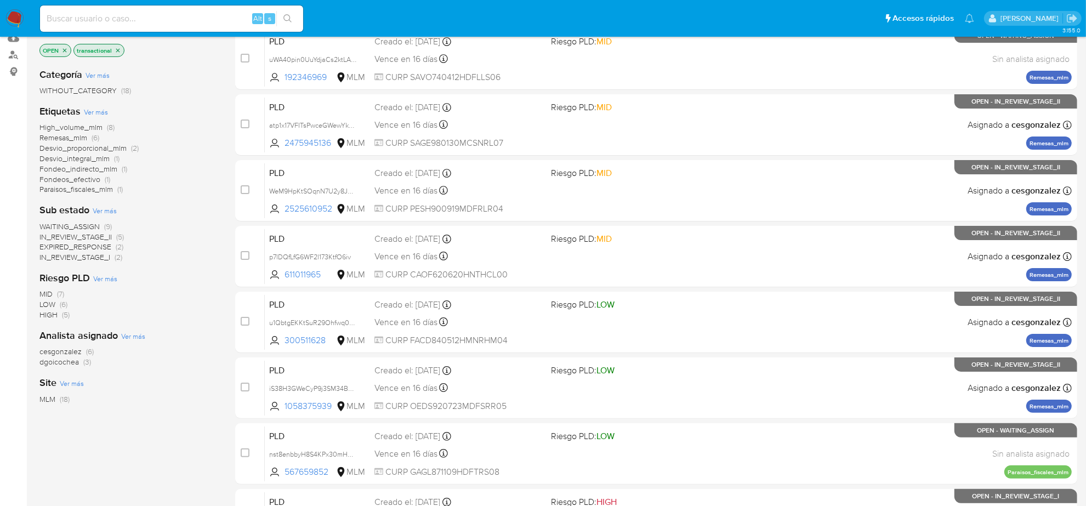
click at [102, 258] on span "IN_REVIEW_STAGE_I" at bounding box center [74, 257] width 71 height 11
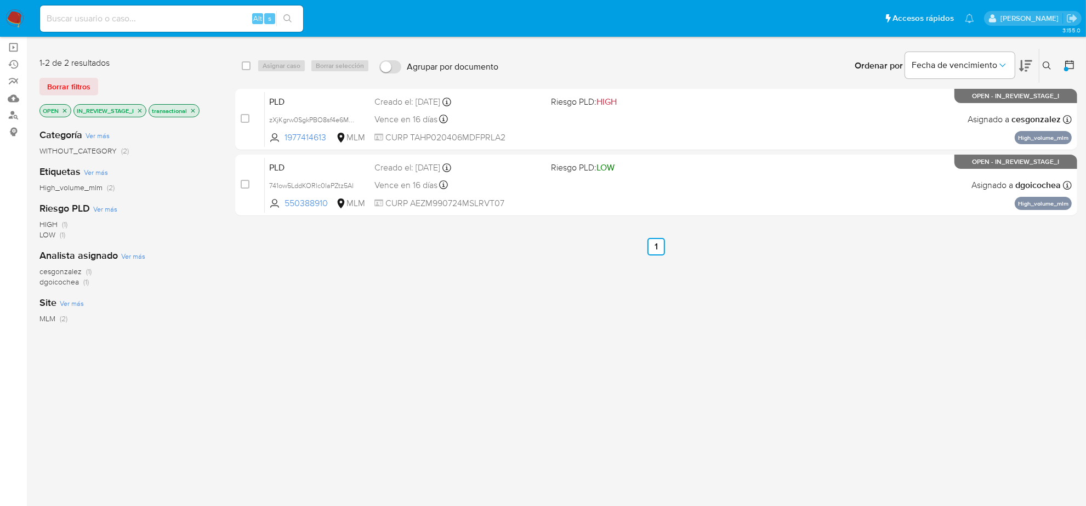
scroll to position [53, 0]
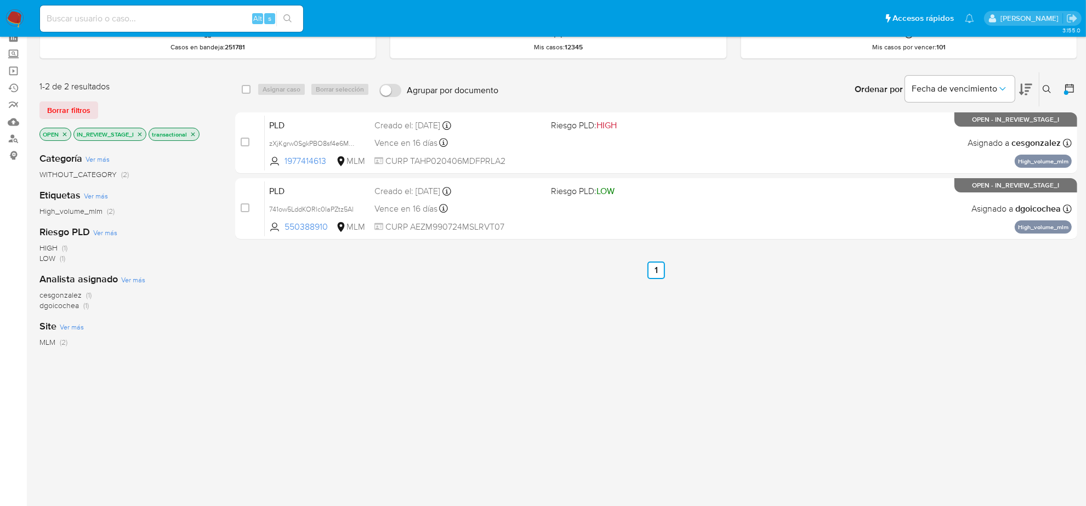
click at [140, 134] on icon "close-filter" at bounding box center [140, 134] width 7 height 7
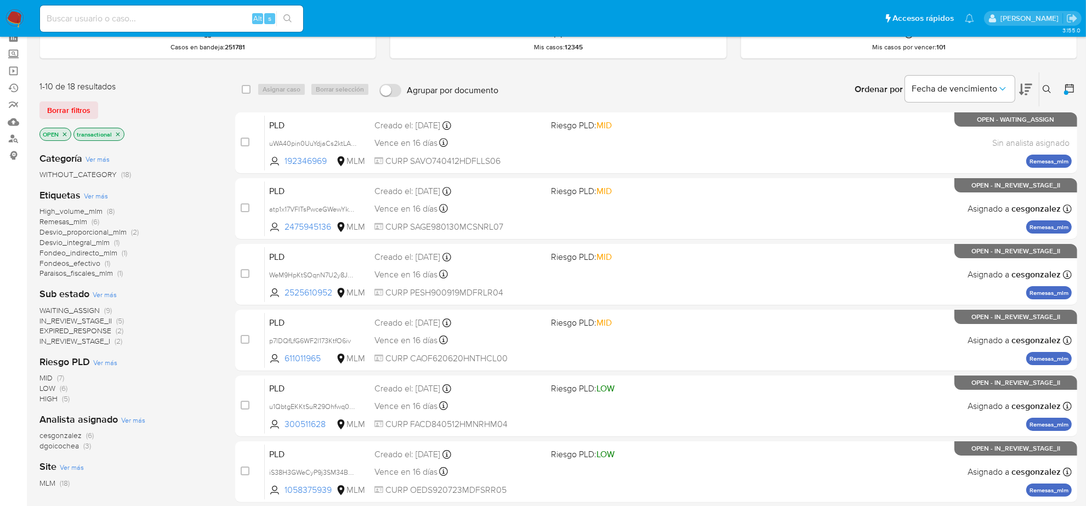
click at [64, 133] on icon "close-filter" at bounding box center [64, 134] width 7 height 7
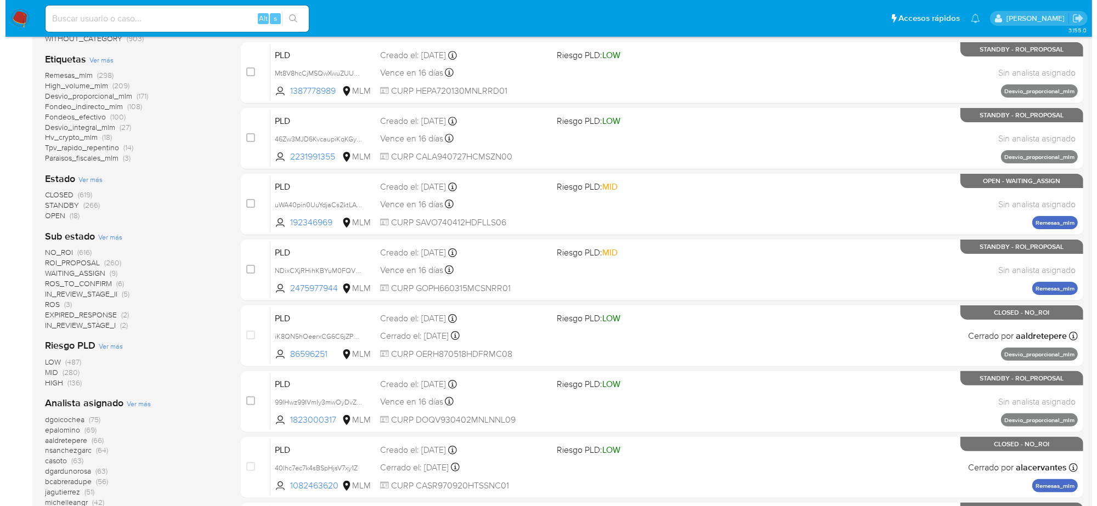
scroll to position [190, 0]
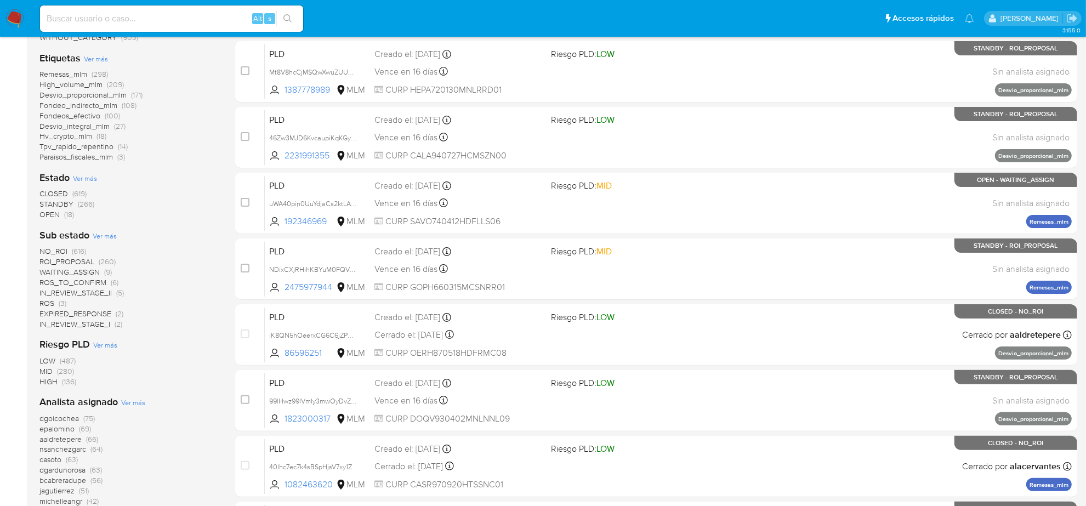
click at [66, 251] on span "NO_ROI" at bounding box center [53, 251] width 28 height 11
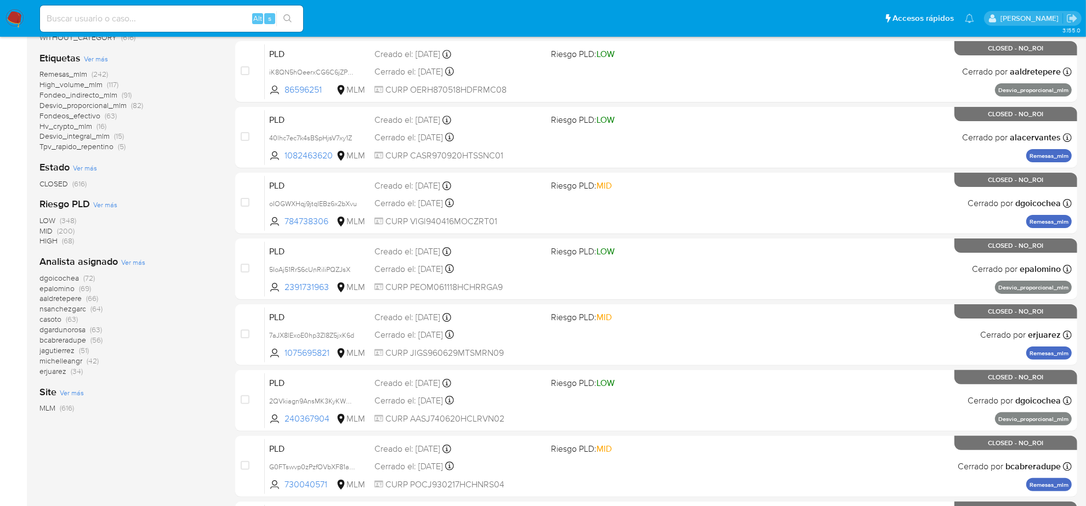
click at [141, 267] on span "Ver más" at bounding box center [133, 262] width 24 height 10
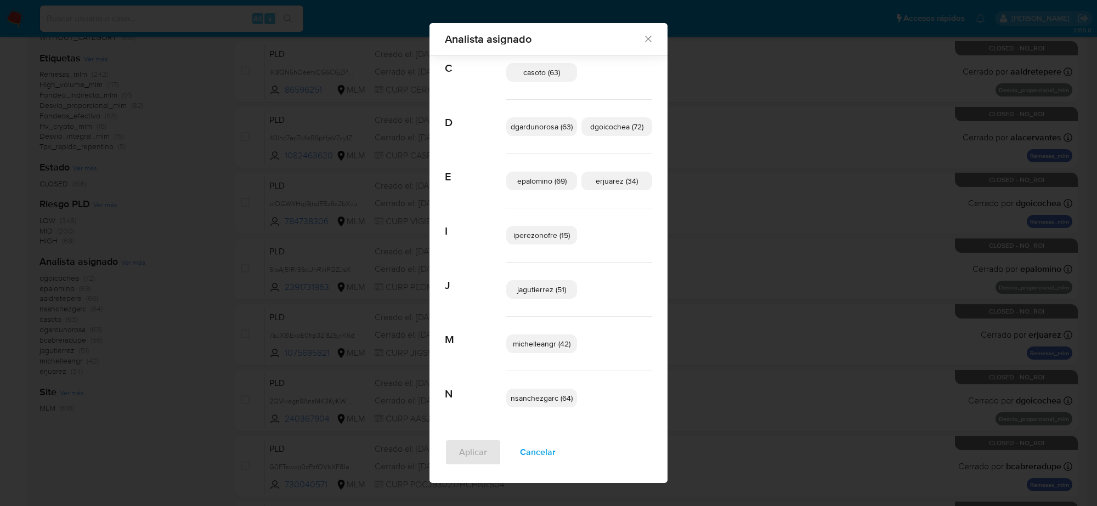
scroll to position [138, 0]
click at [520, 452] on span "Cancelar" at bounding box center [538, 452] width 36 height 24
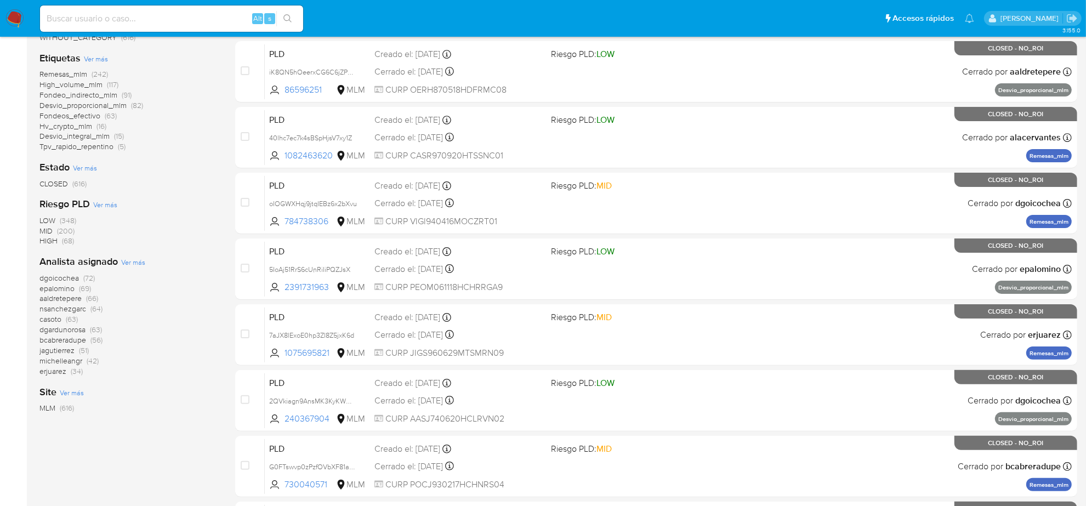
scroll to position [0, 0]
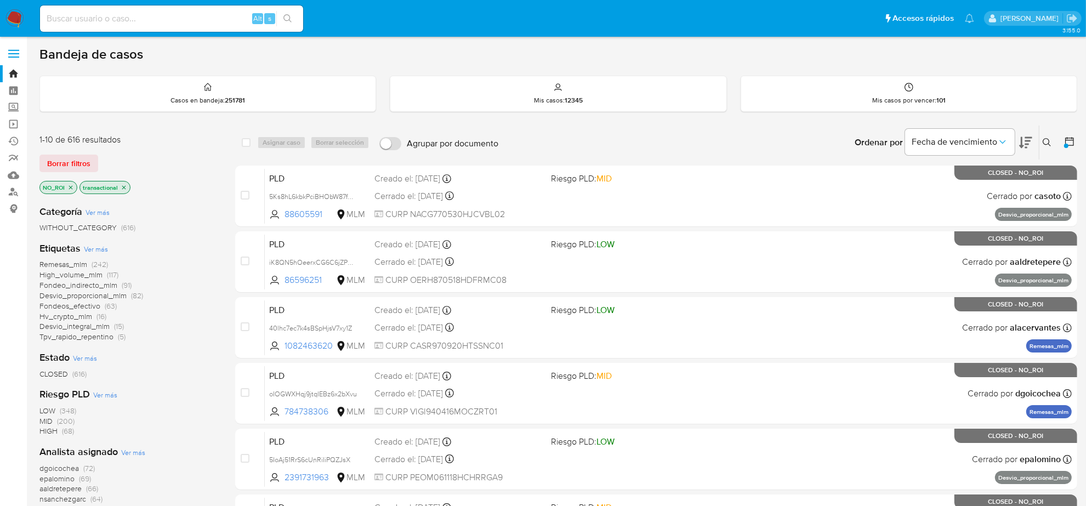
click at [67, 185] on icon "close-filter" at bounding box center [70, 187] width 7 height 7
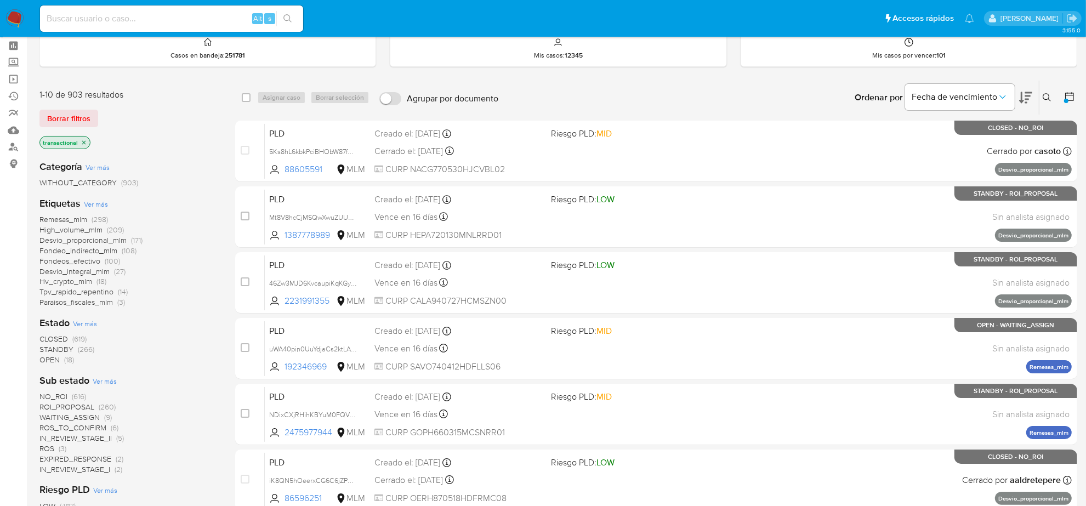
scroll to position [137, 0]
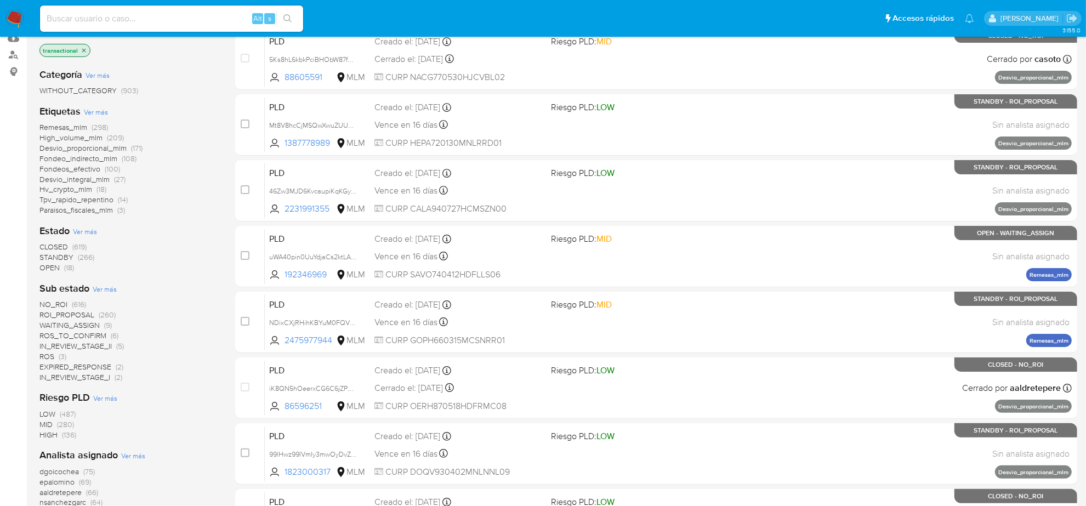
click at [100, 367] on span "EXPIRED_RESPONSE" at bounding box center [75, 366] width 72 height 11
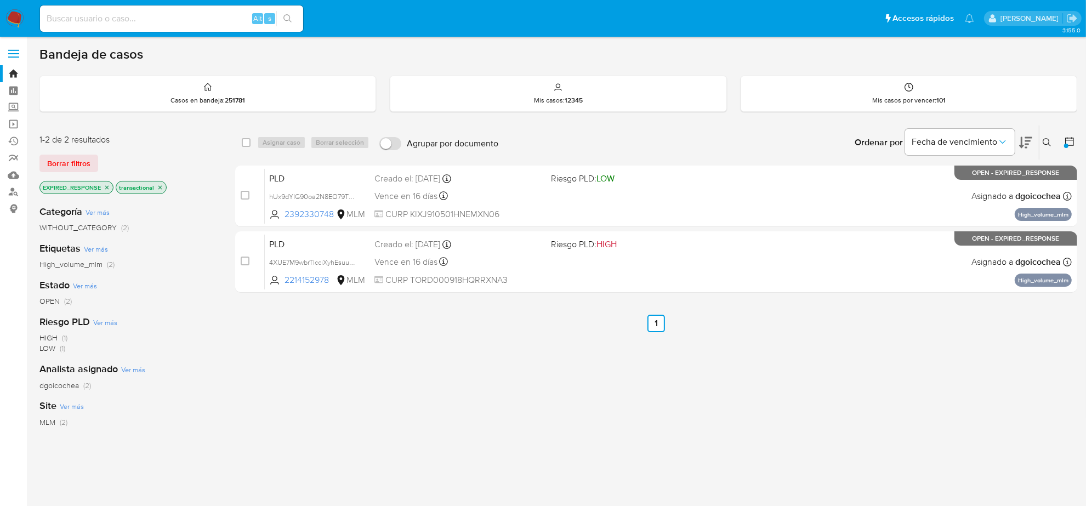
click at [105, 187] on icon "close-filter" at bounding box center [107, 187] width 7 height 7
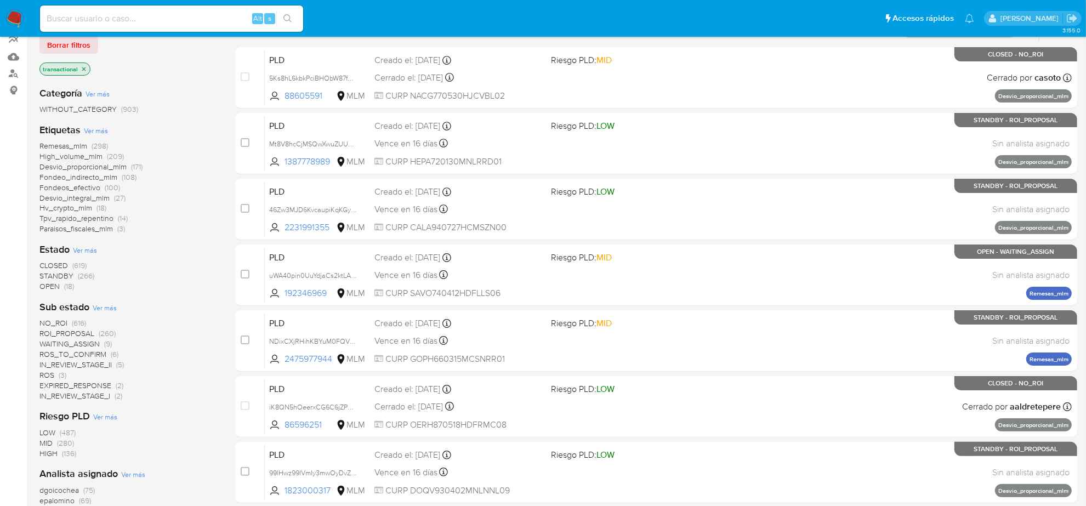
scroll to position [137, 0]
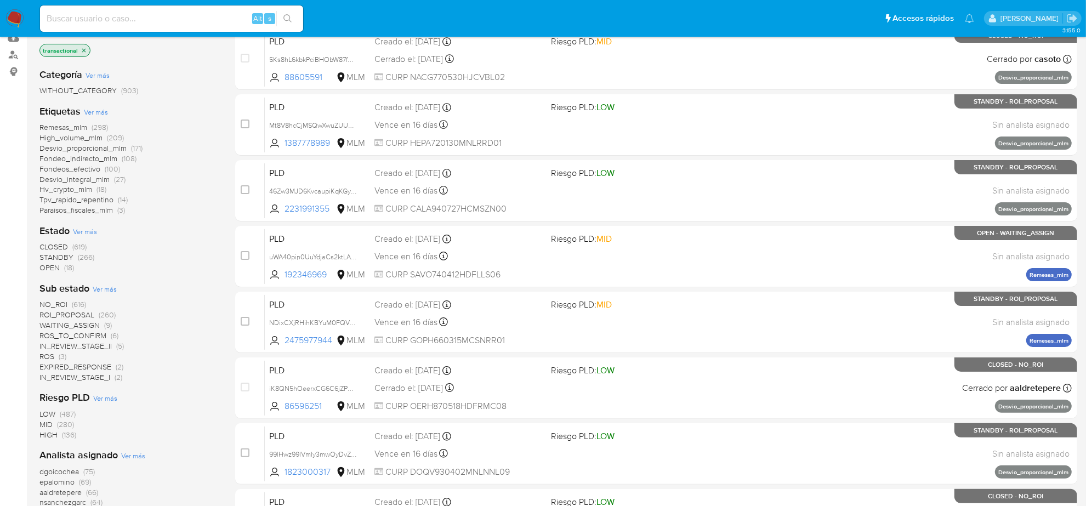
click at [107, 287] on span "Ver más" at bounding box center [105, 289] width 24 height 10
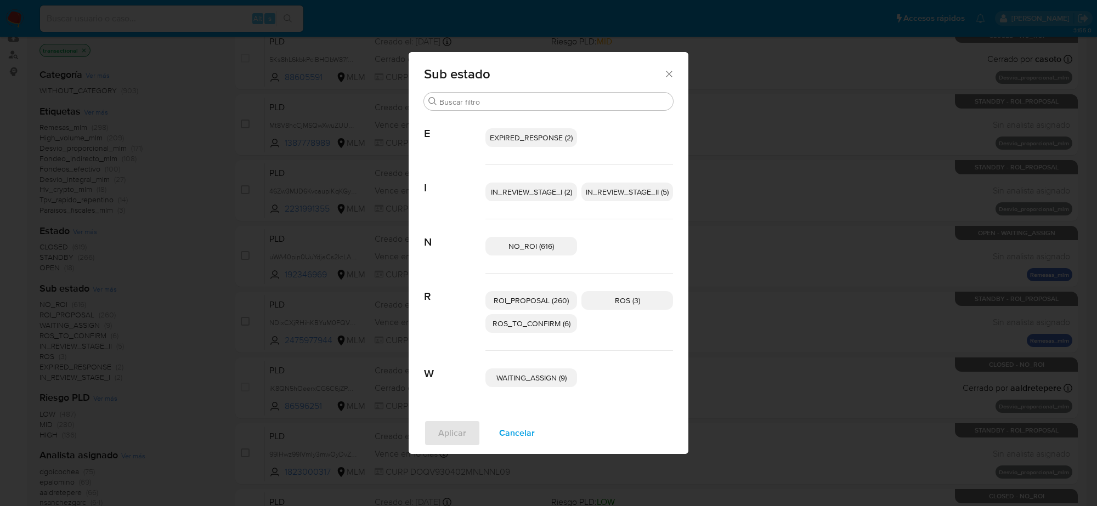
click at [668, 73] on icon "Cerrar" at bounding box center [669, 74] width 11 height 11
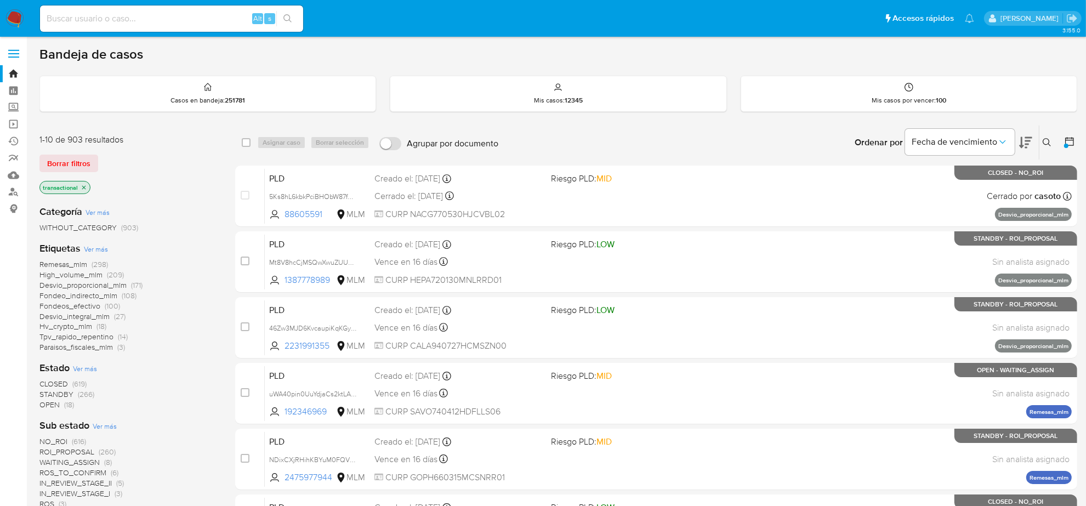
scroll to position [69, 0]
